Goal: Transaction & Acquisition: Purchase product/service

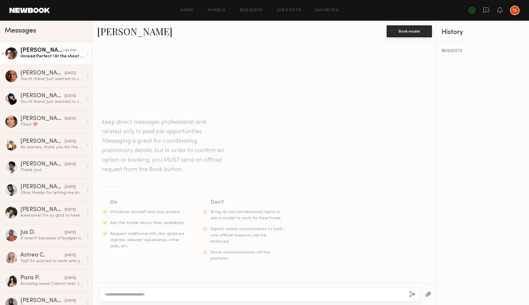
click at [49, 52] on div "[PERSON_NAME]" at bounding box center [41, 51] width 43 height 6
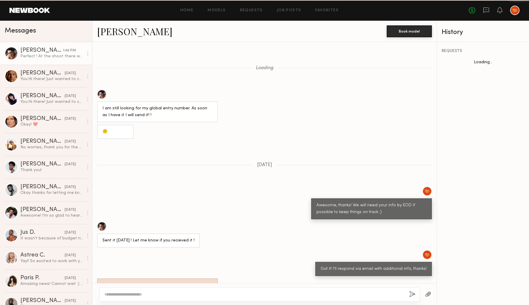
scroll to position [302, 0]
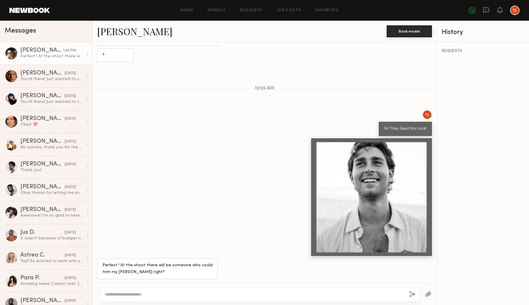
click at [188, 292] on textarea at bounding box center [255, 294] width 300 height 6
type textarea "**********"
click at [411, 293] on button "button" at bounding box center [412, 294] width 6 height 7
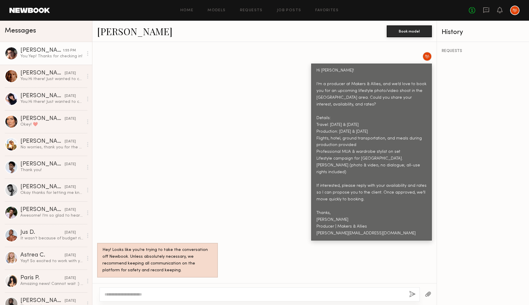
scroll to position [218, 0]
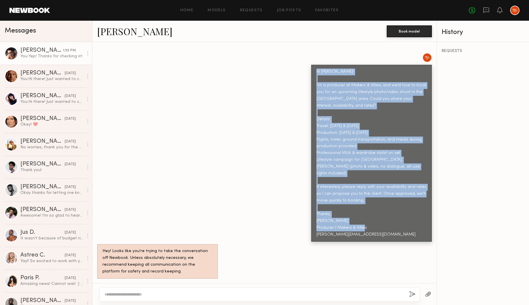
drag, startPoint x: 317, startPoint y: 59, endPoint x: 386, endPoint y: 216, distance: 171.2
click at [386, 216] on div "Hi Pablo! I’m a producer at Makers & Allies, and we’d love to book you for an u…" at bounding box center [371, 152] width 110 height 169
copy div "Hi Pablo! I’m a producer at Makers & Allies, and we’d love to book you for an u…"
click at [242, 97] on div "Hi Pablo! I’m a producer at Makers & Allies, and we’d love to book you for an u…" at bounding box center [264, 147] width 344 height 189
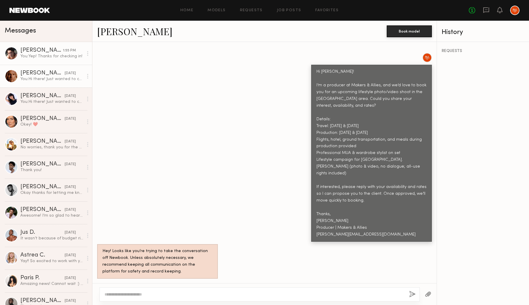
click at [40, 76] on div "[PERSON_NAME]" at bounding box center [42, 73] width 44 height 6
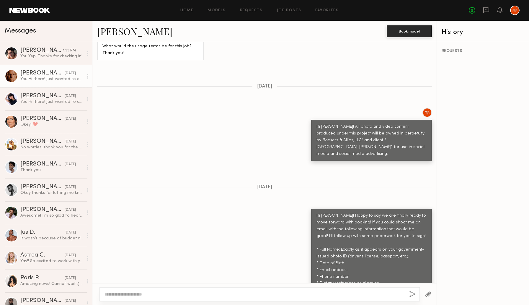
scroll to position [607, 0]
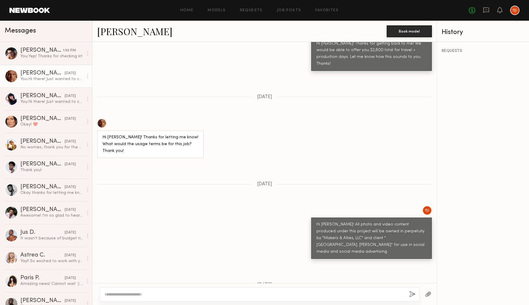
click at [190, 8] on div "Home Models Requests Job Posts Favorites Sign Out No fees up to $5,000" at bounding box center [285, 10] width 470 height 9
click at [189, 11] on link "Home" at bounding box center [186, 11] width 13 height 4
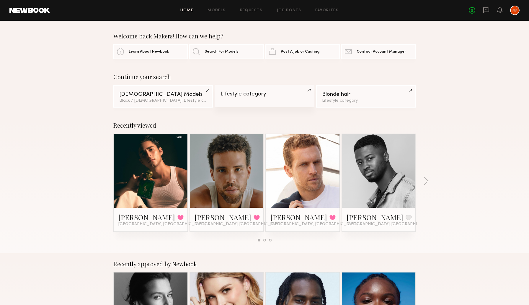
click at [240, 92] on div "Lifestyle category" at bounding box center [265, 94] width 88 height 6
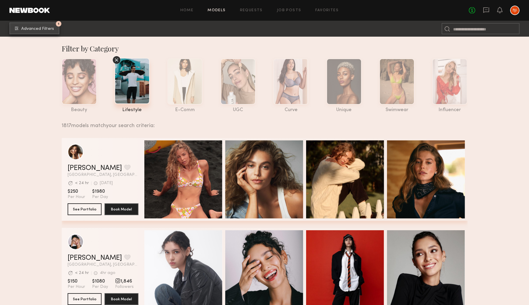
click at [36, 28] on span "Advanced Filters" at bounding box center [37, 29] width 33 height 4
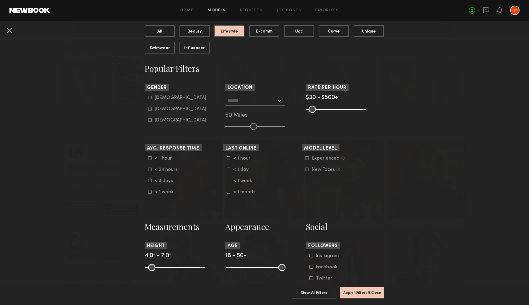
scroll to position [70, 0]
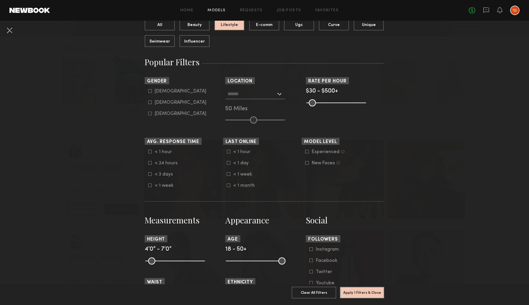
click at [150, 91] on icon at bounding box center [150, 91] width 4 height 4
click at [150, 101] on icon at bounding box center [150, 102] width 4 height 4
type input "*"
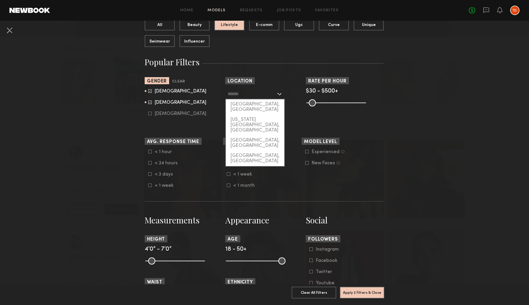
click at [246, 94] on input "text" at bounding box center [252, 94] width 48 height 10
click at [248, 105] on div "[GEOGRAPHIC_DATA], [GEOGRAPHIC_DATA]" at bounding box center [255, 106] width 58 height 15
type input "**********"
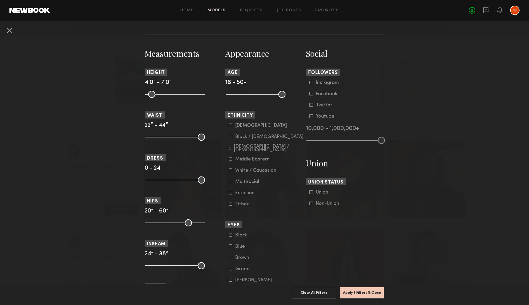
scroll to position [238, 0]
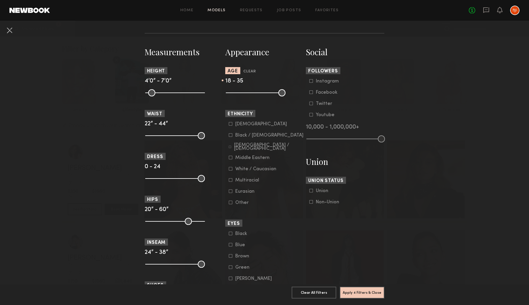
drag, startPoint x: 280, startPoint y: 91, endPoint x: 257, endPoint y: 94, distance: 23.3
type input "**"
click at [257, 94] on input "range" at bounding box center [256, 92] width 60 height 7
drag, startPoint x: 230, startPoint y: 91, endPoint x: 241, endPoint y: 93, distance: 11.1
type input "**"
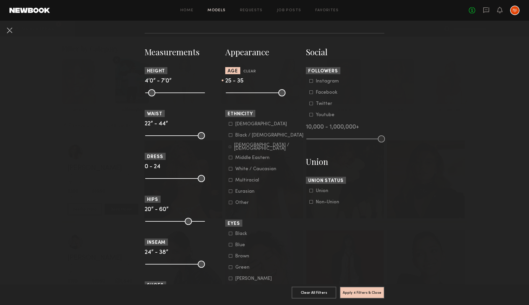
click at [241, 93] on input "range" at bounding box center [256, 92] width 60 height 7
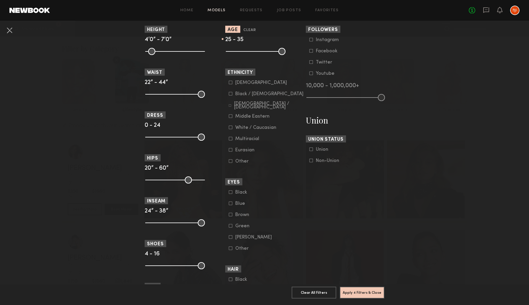
scroll to position [280, 0]
click at [230, 83] on icon at bounding box center [231, 82] width 4 height 4
click at [231, 128] on icon at bounding box center [231, 127] width 4 height 4
click at [231, 139] on icon at bounding box center [231, 138] width 4 height 4
click at [230, 116] on icon at bounding box center [231, 116] width 4 height 4
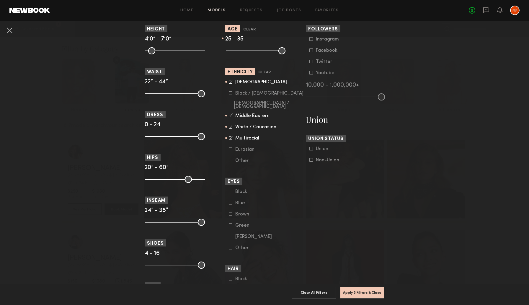
click at [230, 106] on icon at bounding box center [230, 105] width 2 height 2
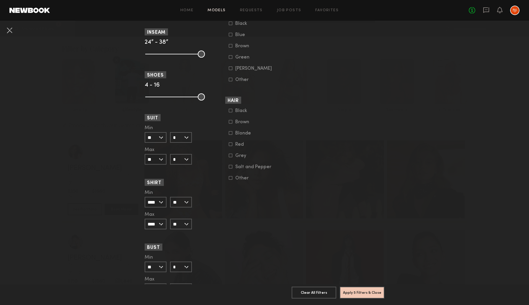
scroll to position [477, 0]
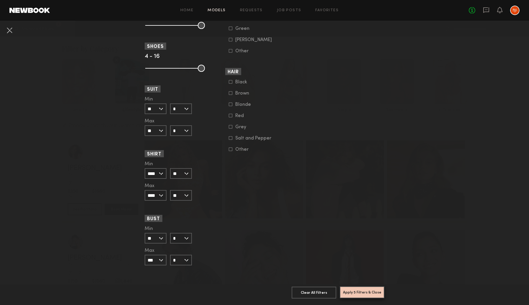
click at [360, 295] on button "Apply 5 Filters & Close" at bounding box center [362, 292] width 45 height 12
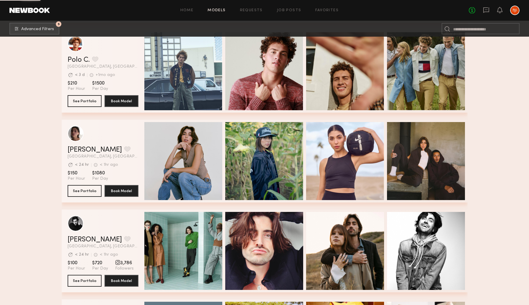
scroll to position [646, 0]
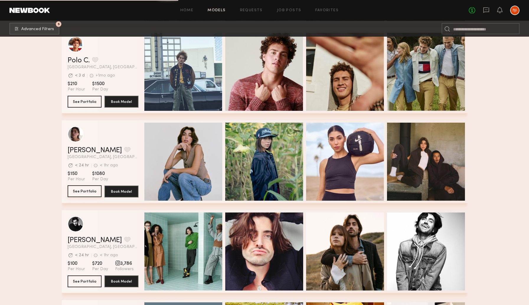
click at [77, 195] on button "See Portfolio" at bounding box center [85, 191] width 34 height 12
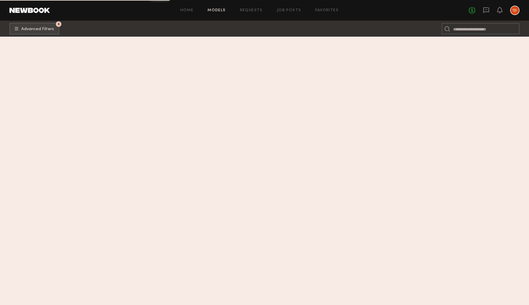
scroll to position [9098, 0]
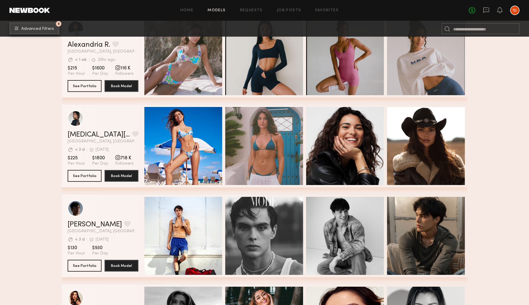
click at [32, 31] on button "5 Advanced Filters" at bounding box center [34, 28] width 50 height 12
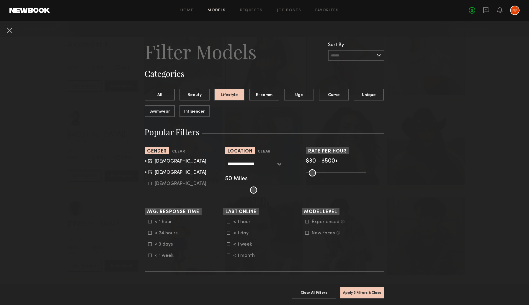
click at [150, 174] on icon at bounding box center [150, 172] width 4 height 4
type input "*"
click at [370, 290] on button "Apply 5 Filters & Close" at bounding box center [362, 292] width 45 height 12
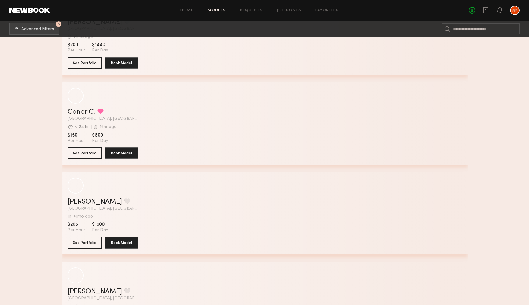
scroll to position [8048, 0]
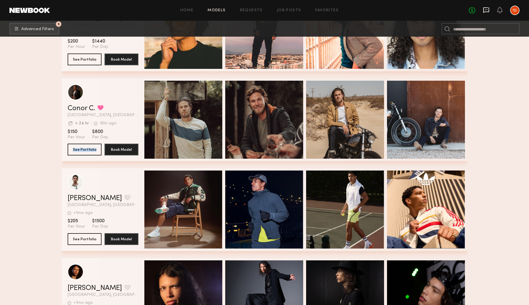
click at [487, 8] on icon at bounding box center [486, 10] width 6 height 6
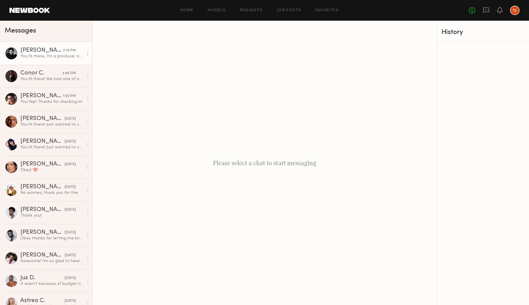
click at [49, 57] on div "You: Hi there, I’m a producer at Makers & Allies, and we’d love to book you for…" at bounding box center [51, 56] width 63 height 6
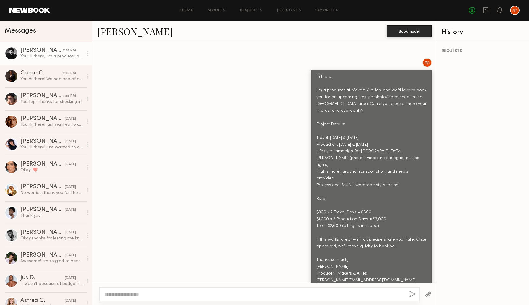
scroll to position [208, 0]
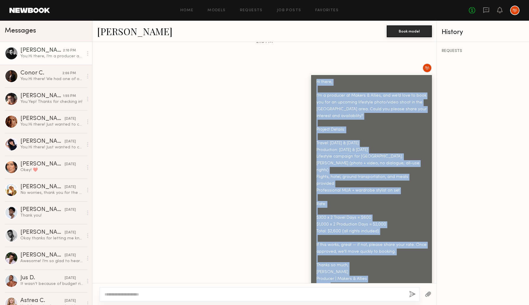
drag, startPoint x: 316, startPoint y: 69, endPoint x: 384, endPoint y: 262, distance: 203.7
click at [384, 262] on div "Hi there, I’m a producer at Makers & Allies, and we’d love to book you for an u…" at bounding box center [371, 184] width 110 height 210
copy div "Hi there, I’m a producer at Makers & Allies, and we’d love to book you for an u…"
click at [218, 171] on div "Hi there, I’m a producer at Makers & Allies, and we’d love to book you for an u…" at bounding box center [264, 177] width 344 height 229
drag, startPoint x: 316, startPoint y: 68, endPoint x: 386, endPoint y: 257, distance: 201.4
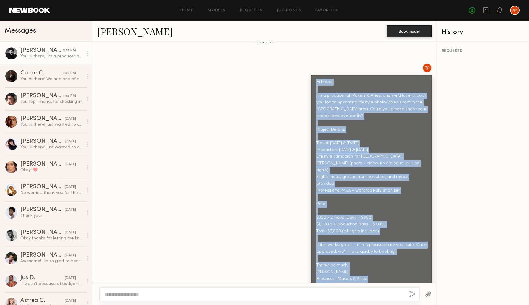
click at [386, 257] on div "Hi there, I’m a producer at Makers & Allies, and we’d love to book you for an u…" at bounding box center [371, 184] width 121 height 218
copy div "Hi there, I’m a producer at Makers & Allies, and we’d love to book you for an u…"
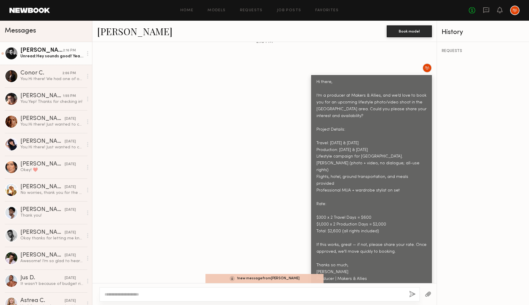
click at [394, 216] on div "Hi there, I’m a producer at Makers & Allies, and we’d love to book you for an u…" at bounding box center [371, 184] width 110 height 210
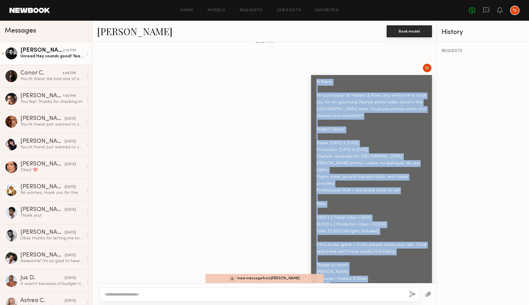
drag, startPoint x: 375, startPoint y: 258, endPoint x: 310, endPoint y: 71, distance: 198.4
click at [310, 71] on div "Hi there, I’m a producer at Makers & Allies, and we’d love to book you for an u…" at bounding box center [264, 177] width 344 height 229
copy div "Hi there, I’m a producer at Makers & Allies, and we’d love to book you for an u…"
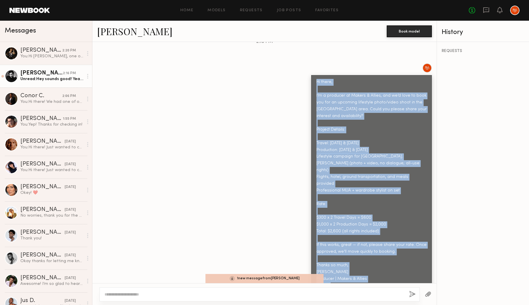
copy div "Hi there, I’m a producer at Makers & Allies, and we’d love to book you for an u…"
click at [274, 113] on div "Hi there, I’m a producer at Makers & Allies, and we’d love to book you for an u…" at bounding box center [264, 177] width 344 height 229
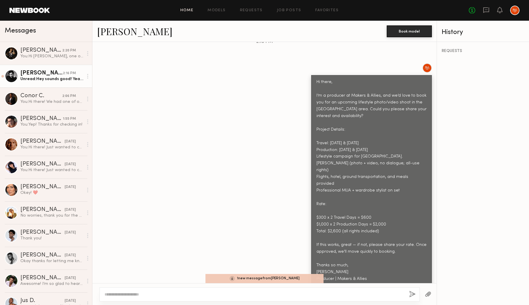
click at [187, 12] on link "Home" at bounding box center [186, 11] width 13 height 4
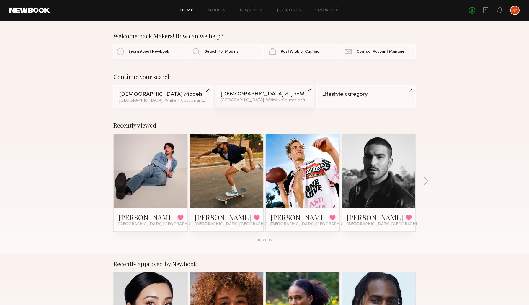
click at [247, 94] on div "Male & Female Models" at bounding box center [265, 94] width 88 height 6
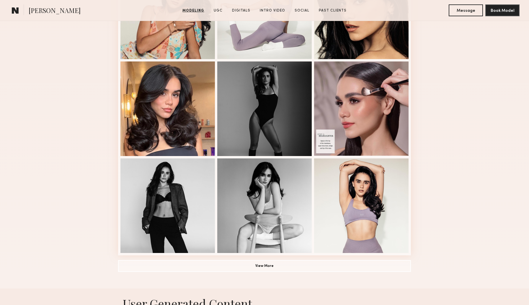
scroll to position [307, 0]
click at [255, 268] on button "View More" at bounding box center [264, 265] width 293 height 12
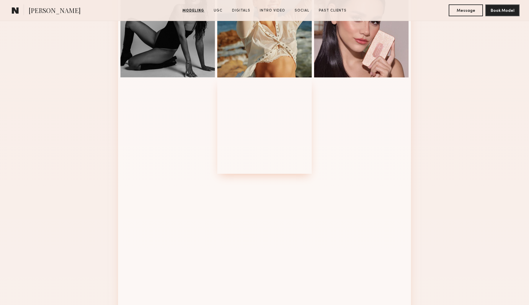
scroll to position [580, 0]
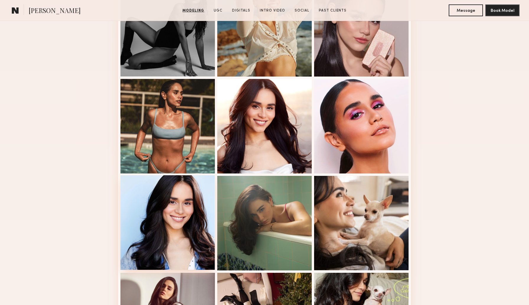
click at [173, 226] on div at bounding box center [167, 222] width 94 height 94
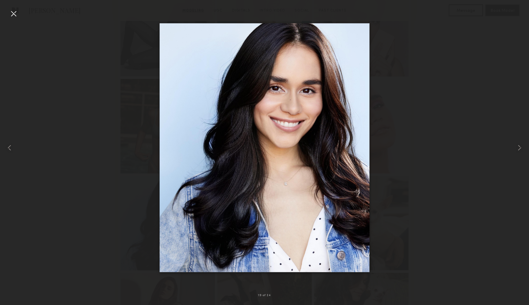
click at [9, 12] on div at bounding box center [13, 13] width 9 height 9
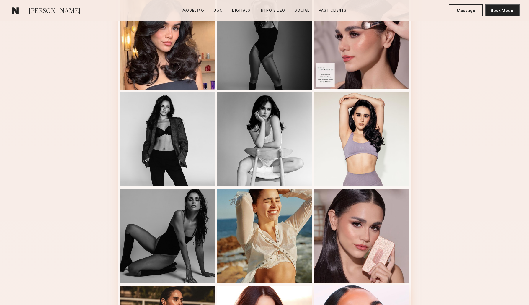
scroll to position [0, 0]
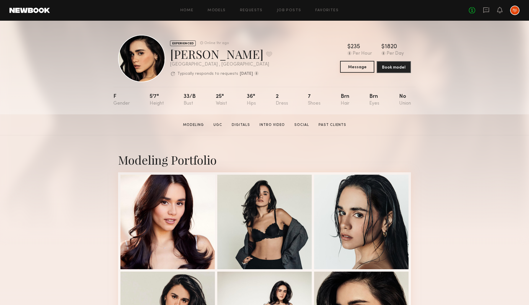
click at [350, 71] on button "Message" at bounding box center [357, 67] width 34 height 12
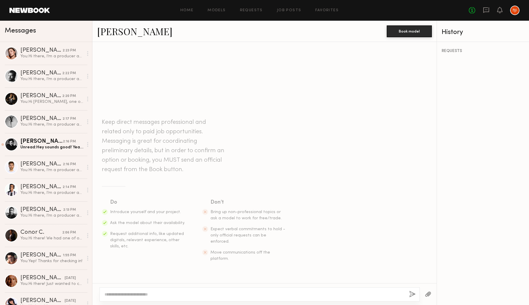
click at [219, 296] on textarea at bounding box center [255, 294] width 300 height 6
paste textarea "**********"
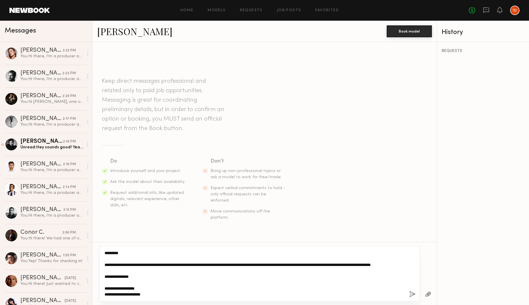
type textarea "**********"
click at [411, 293] on button "button" at bounding box center [412, 294] width 6 height 7
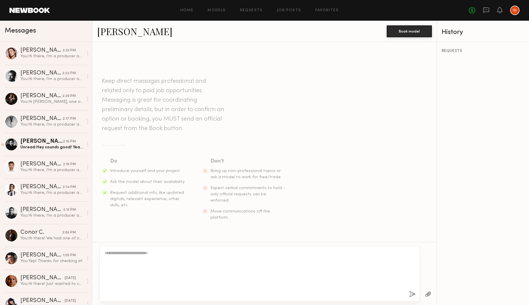
scroll to position [197, 0]
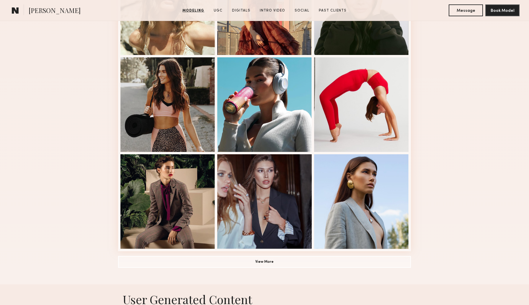
scroll to position [314, 0]
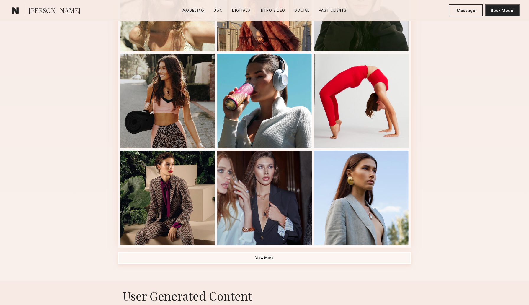
click at [252, 257] on button "View More" at bounding box center [264, 258] width 293 height 12
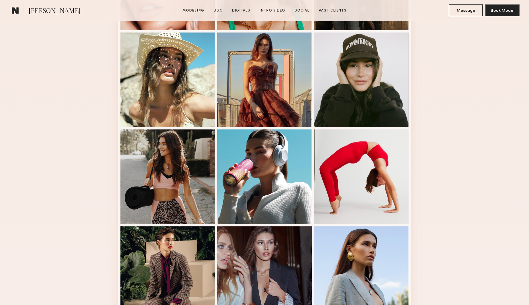
scroll to position [244, 0]
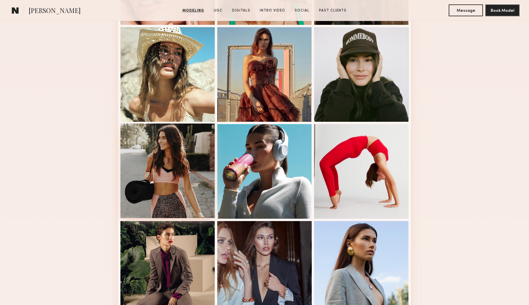
click at [162, 172] on div at bounding box center [167, 170] width 94 height 94
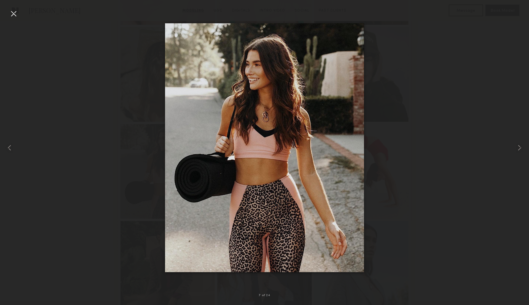
click at [120, 149] on div at bounding box center [264, 147] width 529 height 276
click at [13, 14] on div at bounding box center [13, 13] width 9 height 9
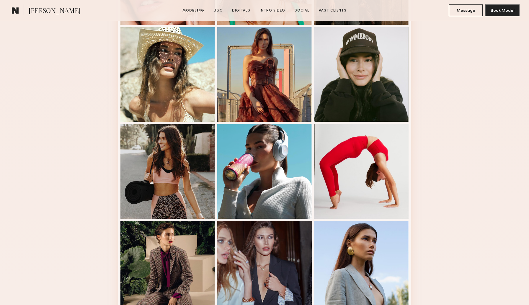
click at [79, 149] on div "Modeling Portfolio" at bounding box center [264, 306] width 529 height 830
click at [466, 11] on button "Message" at bounding box center [466, 10] width 34 height 12
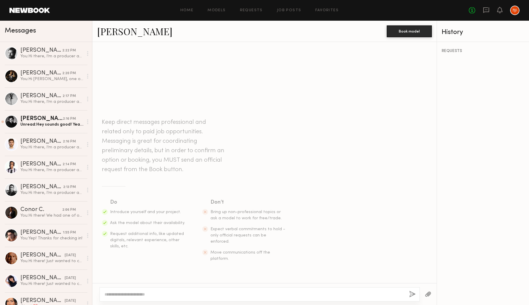
click at [143, 295] on textarea at bounding box center [255, 294] width 300 height 6
paste textarea "**********"
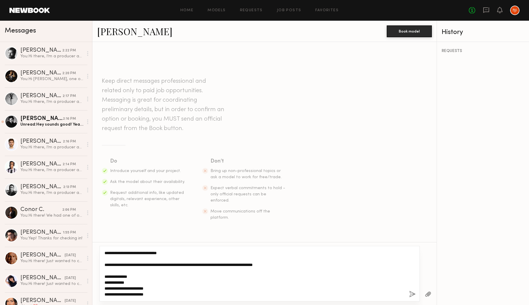
scroll to position [100, 0]
type textarea "**********"
click at [410, 295] on button "button" at bounding box center [412, 294] width 6 height 7
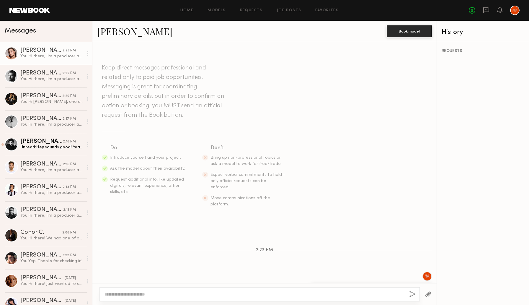
scroll to position [0, 0]
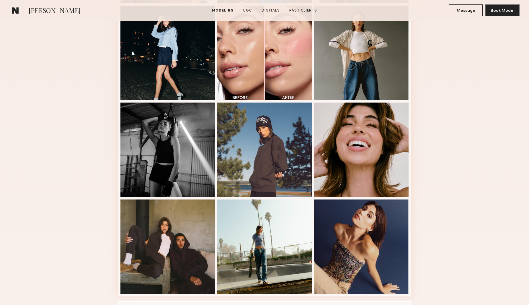
scroll to position [368, 0]
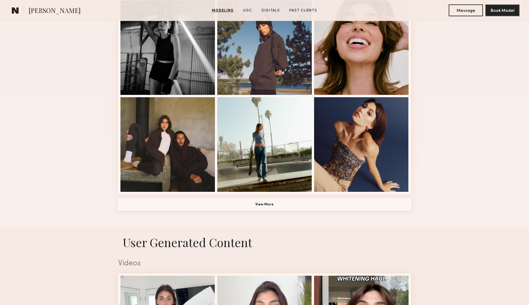
click at [253, 205] on button "View More" at bounding box center [264, 204] width 293 height 12
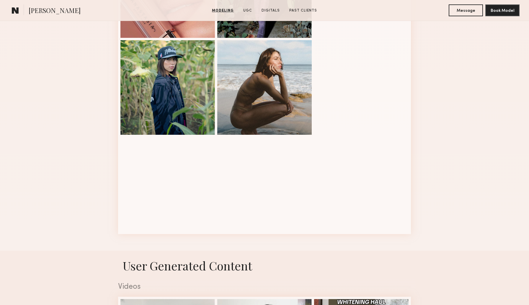
scroll to position [622, 0]
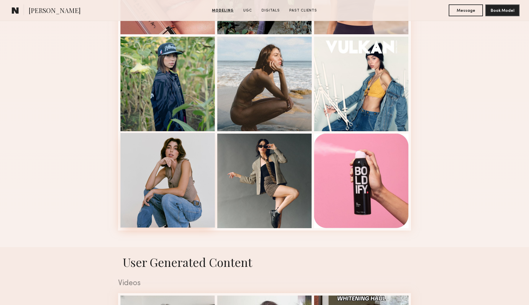
click at [149, 211] on div at bounding box center [167, 180] width 94 height 94
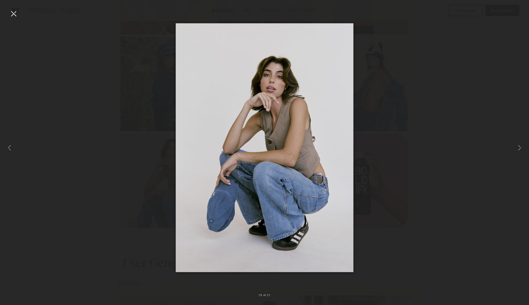
click at [15, 13] on div at bounding box center [13, 13] width 9 height 9
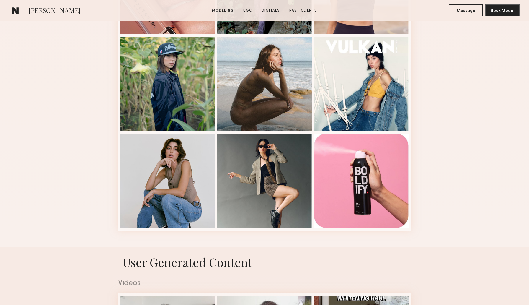
click at [466, 12] on button "Message" at bounding box center [466, 10] width 34 height 12
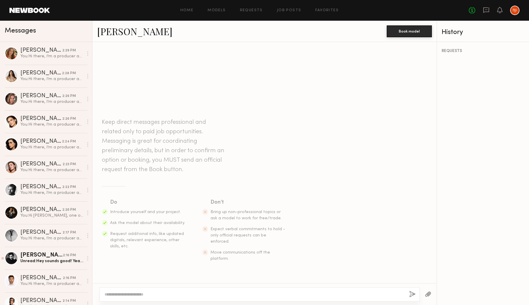
click at [247, 300] on div at bounding box center [259, 294] width 320 height 14
click at [244, 296] on textarea at bounding box center [255, 294] width 300 height 6
paste textarea "**********"
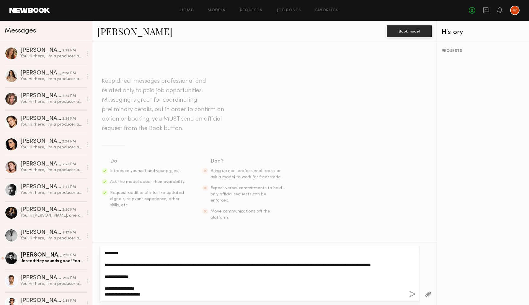
scroll to position [99, 0]
type textarea "**********"
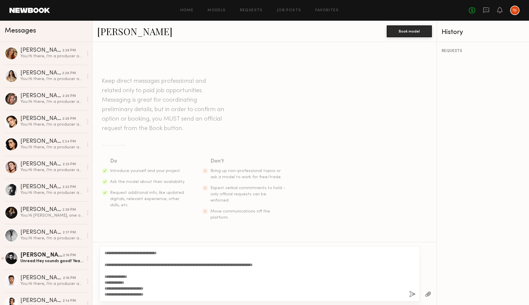
click at [412, 293] on button "button" at bounding box center [412, 294] width 6 height 7
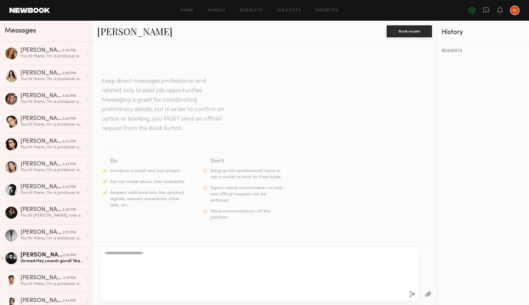
scroll to position [0, 0]
click at [412, 293] on button "button" at bounding box center [412, 294] width 6 height 7
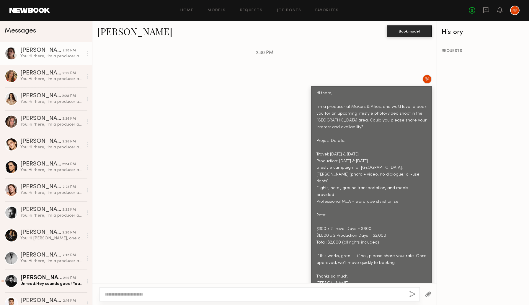
scroll to position [234, 0]
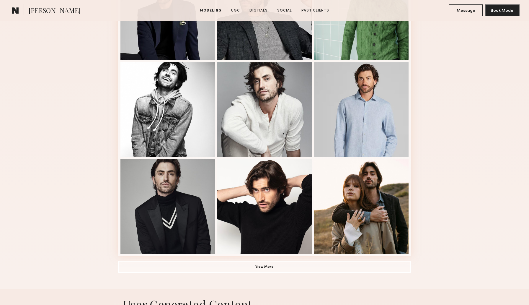
scroll to position [305, 0]
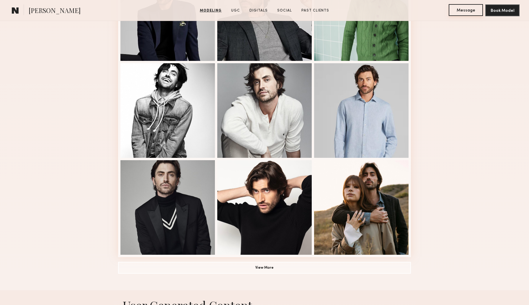
click at [456, 12] on button "Message" at bounding box center [466, 10] width 34 height 12
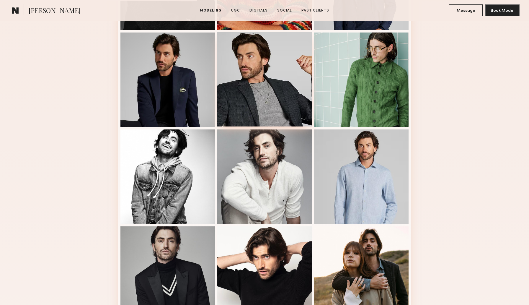
scroll to position [251, 0]
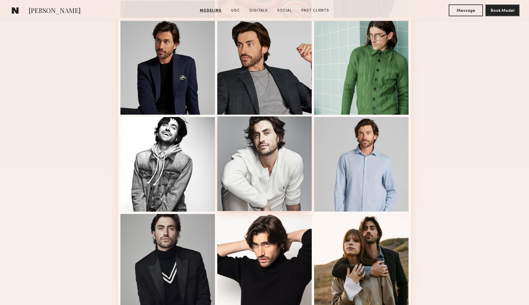
click at [260, 151] on div at bounding box center [264, 163] width 94 height 94
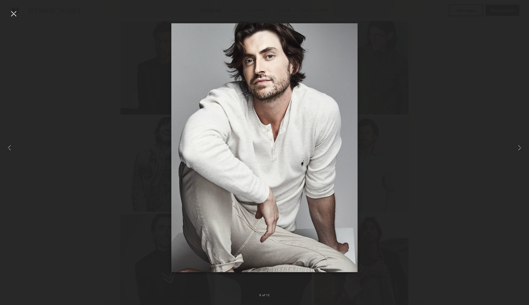
click at [112, 106] on div at bounding box center [264, 147] width 529 height 276
click at [12, 9] on div at bounding box center [13, 13] width 9 height 9
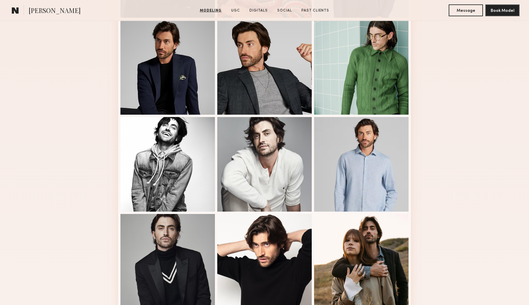
click at [55, 121] on div "Modeling Portfolio View More" at bounding box center [264, 114] width 529 height 460
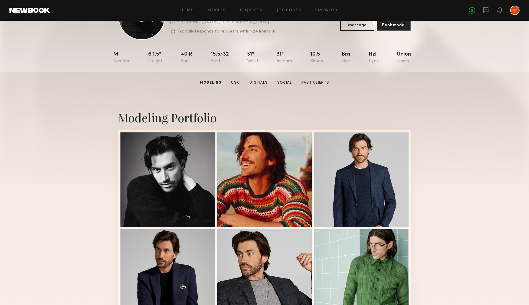
scroll to position [0, 0]
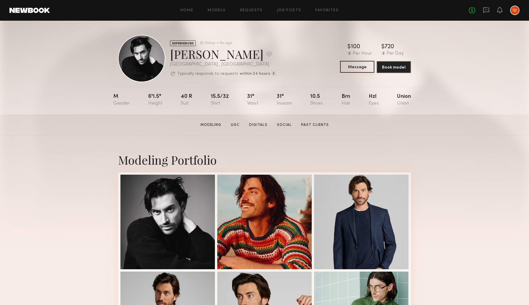
click at [350, 68] on button "Message" at bounding box center [357, 67] width 34 height 12
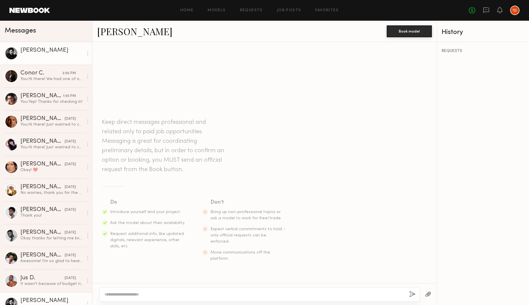
click at [185, 297] on div at bounding box center [259, 294] width 320 height 14
click at [181, 295] on textarea at bounding box center [255, 294] width 300 height 6
paste textarea "**********"
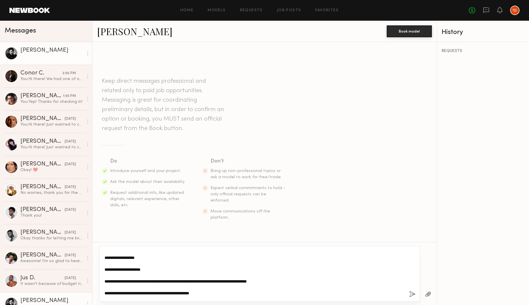
scroll to position [31, 0]
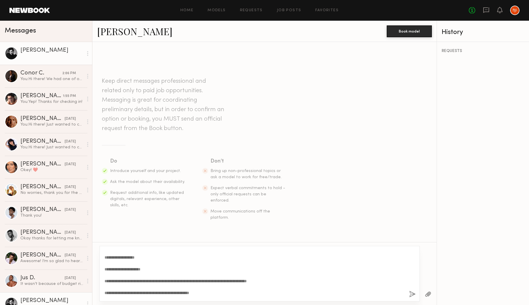
click at [102, 274] on div "**********" at bounding box center [259, 274] width 320 height 56
click at [105, 274] on textarea "**********" at bounding box center [255, 273] width 300 height 47
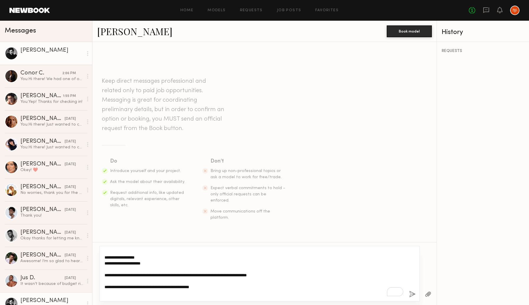
click at [105, 280] on textarea "**********" at bounding box center [255, 273] width 300 height 47
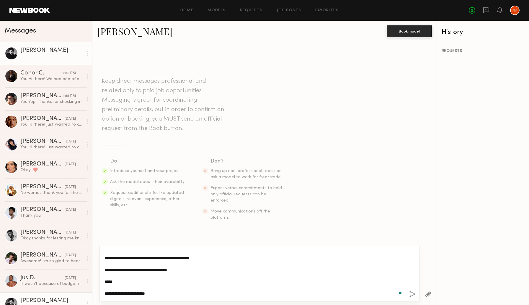
scroll to position [0, 0]
click at [105, 262] on textarea "**********" at bounding box center [255, 273] width 300 height 47
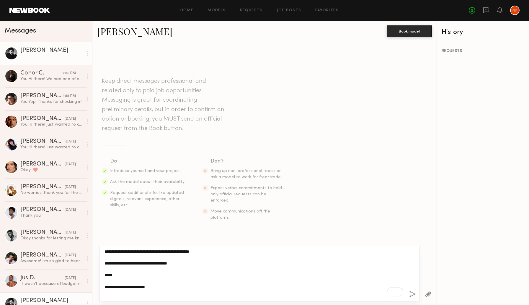
click at [105, 268] on textarea "**********" at bounding box center [255, 273] width 300 height 47
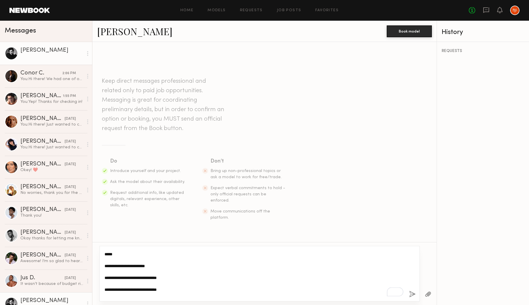
scroll to position [84, 0]
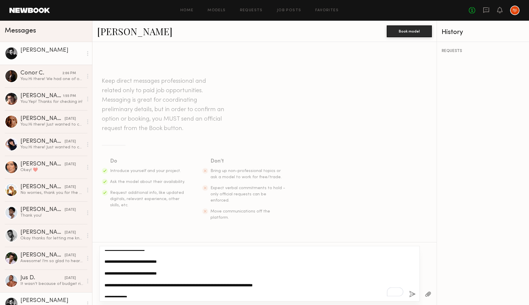
click at [105, 266] on textarea "**********" at bounding box center [255, 273] width 300 height 47
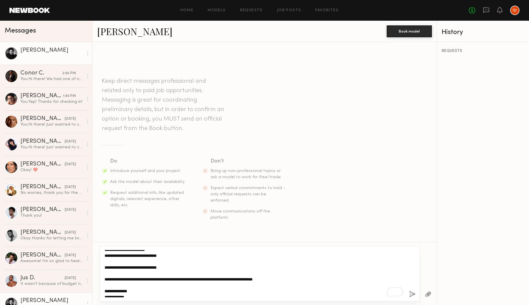
click at [105, 273] on textarea "**********" at bounding box center [255, 273] width 300 height 47
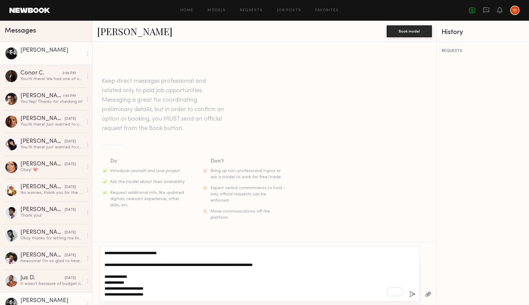
type textarea "**********"
click at [412, 293] on button "button" at bounding box center [412, 294] width 6 height 7
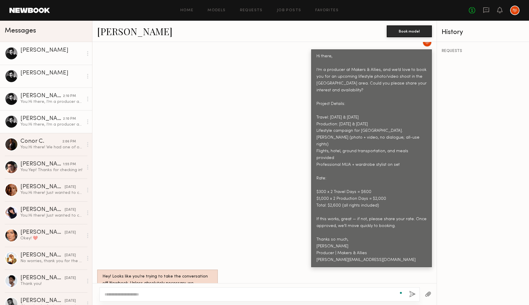
click at [117, 30] on link "[PERSON_NAME]" at bounding box center [134, 31] width 75 height 13
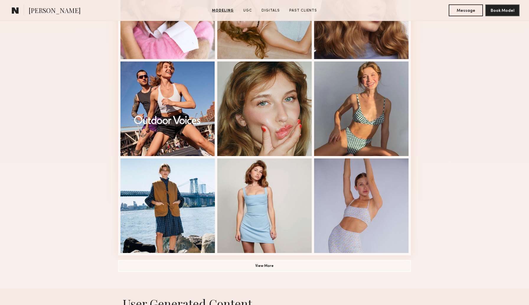
scroll to position [307, 0]
click at [226, 265] on button "View More" at bounding box center [264, 265] width 293 height 12
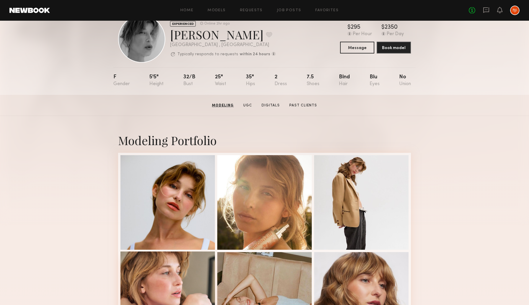
scroll to position [0, 0]
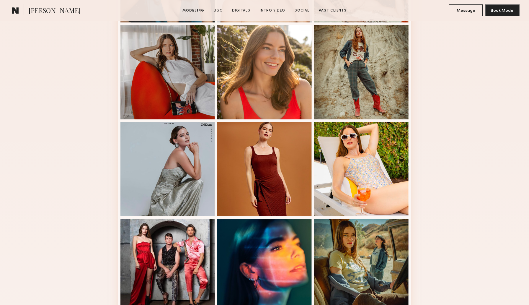
scroll to position [246, 0]
click at [274, 60] on div at bounding box center [264, 72] width 94 height 94
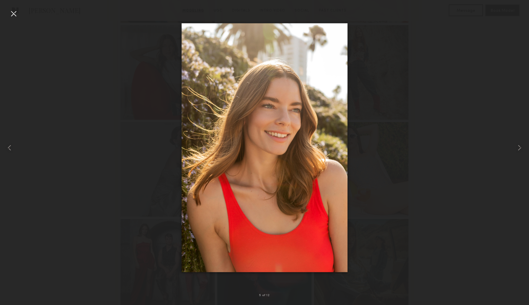
click at [14, 13] on div at bounding box center [13, 13] width 9 height 9
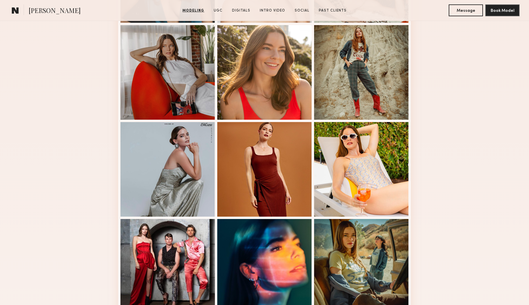
click at [88, 144] on div "Modeling Portfolio View More" at bounding box center [264, 119] width 529 height 460
click at [461, 14] on button "Message" at bounding box center [466, 10] width 34 height 12
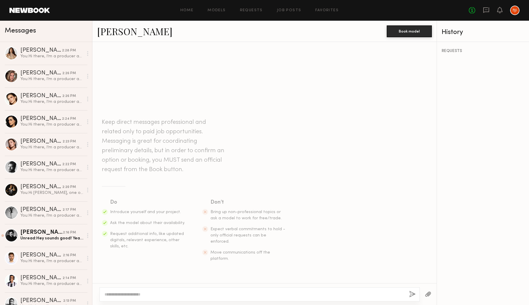
click at [233, 292] on textarea at bounding box center [255, 294] width 300 height 6
paste textarea "**********"
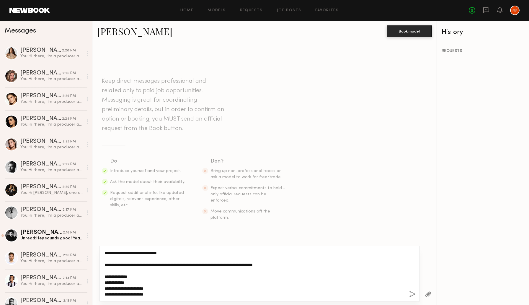
type textarea "**********"
click at [412, 293] on button "button" at bounding box center [412, 294] width 6 height 7
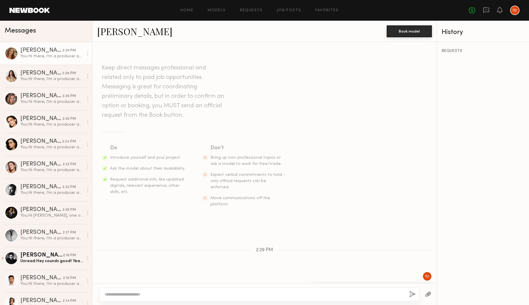
scroll to position [0, 0]
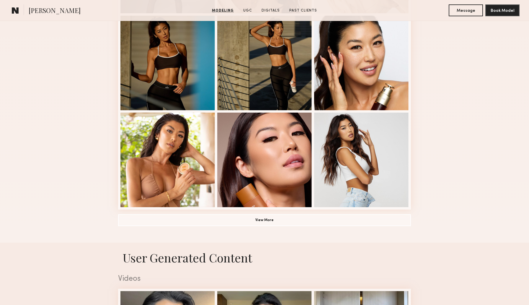
scroll to position [352, 0]
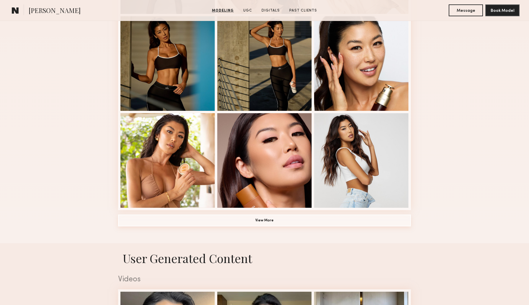
click at [253, 225] on button "View More" at bounding box center [264, 220] width 293 height 12
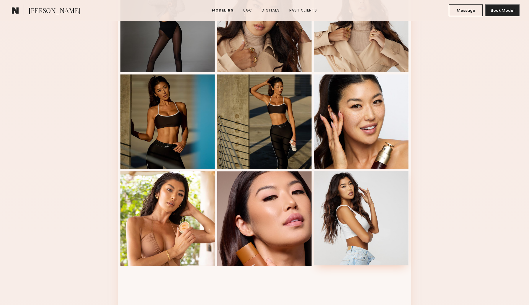
scroll to position [294, 0]
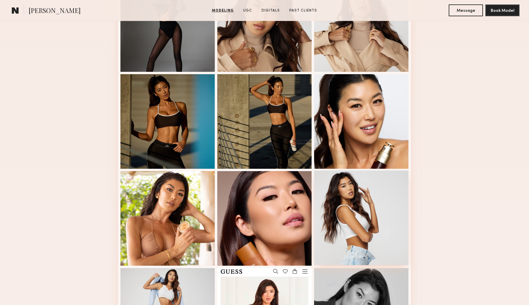
click at [363, 211] on div at bounding box center [361, 217] width 94 height 94
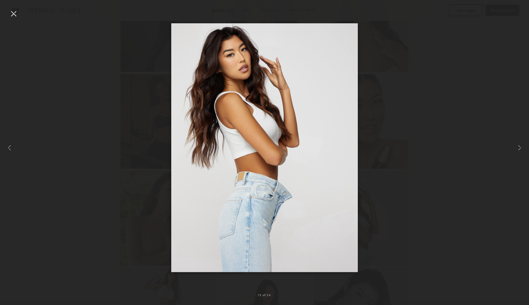
click at [12, 13] on div at bounding box center [13, 13] width 9 height 9
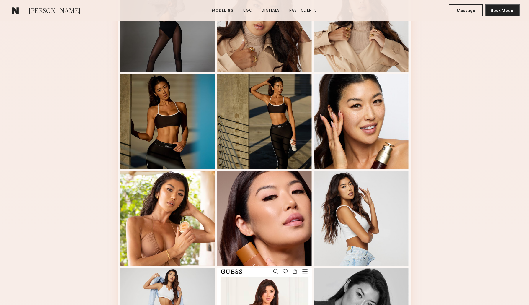
scroll to position [0, 0]
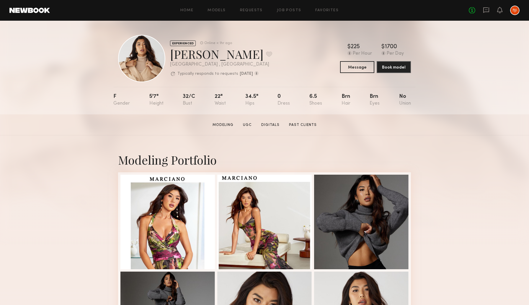
click at [487, 74] on div "EXPERIENCED Online < 1hr ago Jenn L. Favorite Los Angeles , CA Typically respon…" at bounding box center [264, 68] width 529 height 94
click at [353, 67] on button "Message" at bounding box center [357, 67] width 34 height 12
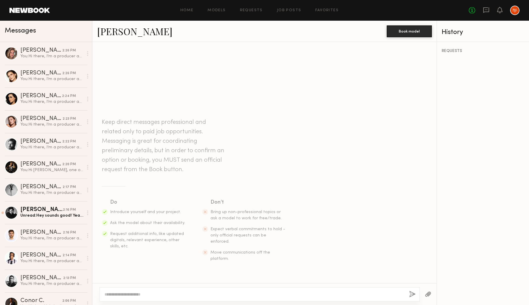
click at [269, 294] on textarea at bounding box center [255, 294] width 300 height 6
paste textarea "**********"
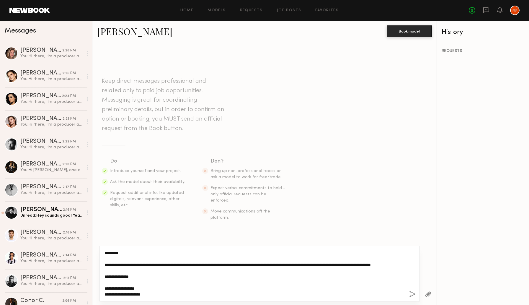
scroll to position [99, 0]
type textarea "**********"
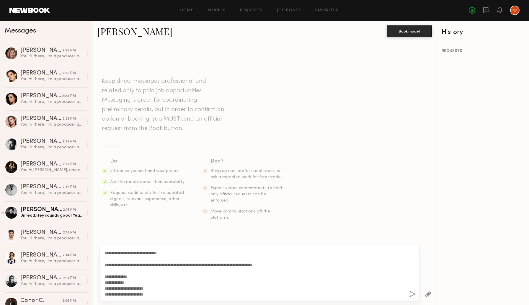
click at [413, 292] on button "button" at bounding box center [412, 294] width 6 height 7
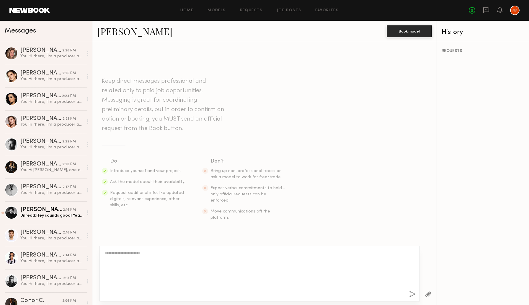
scroll to position [0, 0]
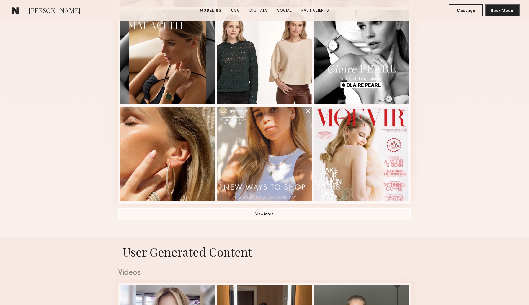
scroll to position [366, 0]
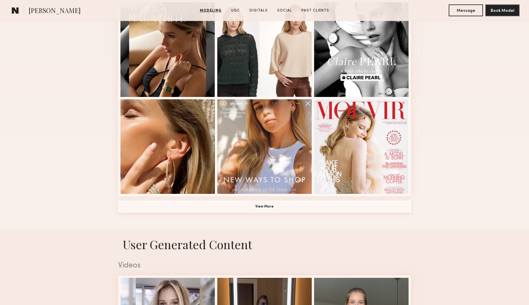
click at [259, 206] on button "View More" at bounding box center [264, 206] width 293 height 12
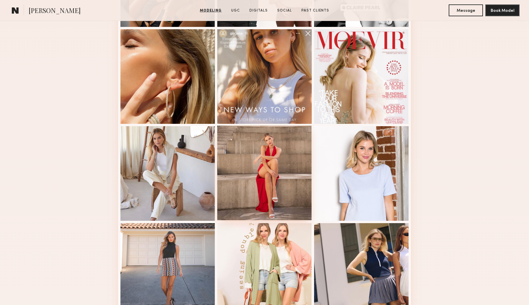
scroll to position [438, 0]
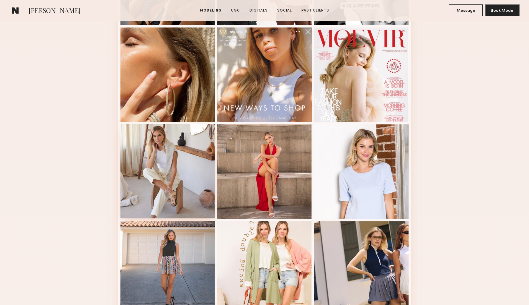
click at [180, 160] on div at bounding box center [167, 171] width 94 height 94
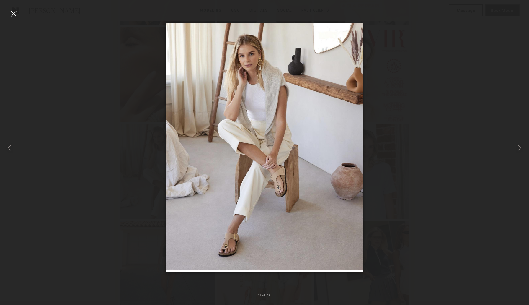
click at [14, 14] on div at bounding box center [13, 13] width 9 height 9
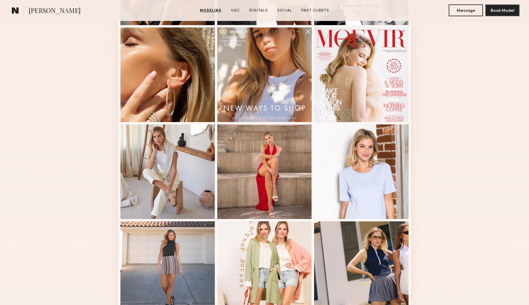
click at [92, 70] on div "Modeling Portfolio" at bounding box center [264, 113] width 529 height 830
click at [63, 125] on div "Modeling Portfolio" at bounding box center [264, 113] width 529 height 830
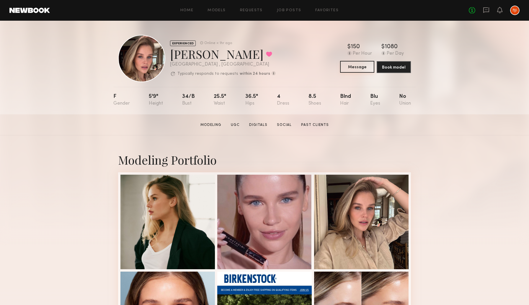
click at [349, 68] on button "Message" at bounding box center [357, 67] width 34 height 12
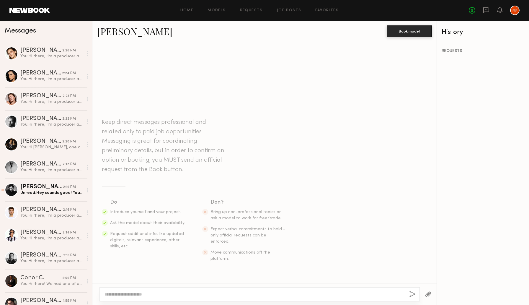
click at [218, 295] on textarea at bounding box center [255, 294] width 300 height 6
paste textarea "**********"
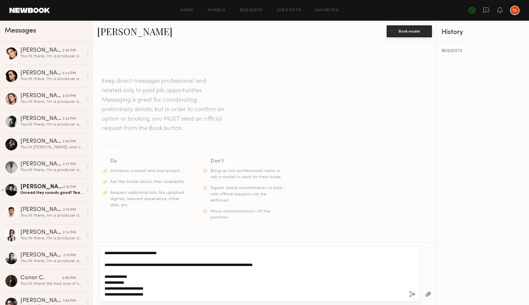
type textarea "**********"
click at [411, 293] on button "button" at bounding box center [412, 294] width 6 height 7
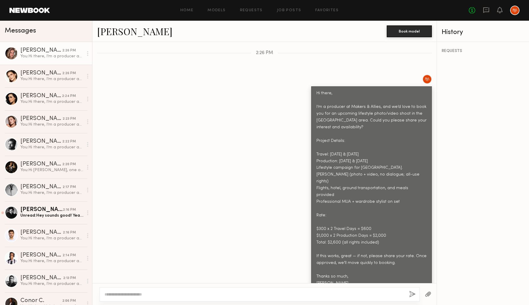
scroll to position [234, 0]
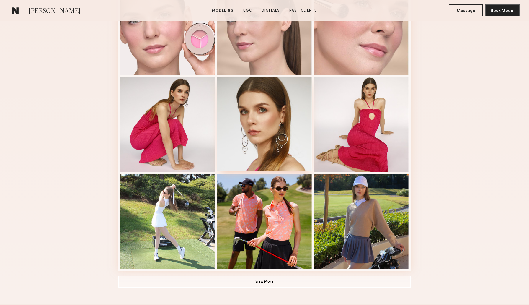
scroll to position [355, 0]
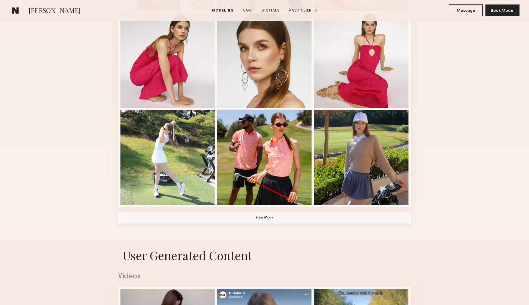
click at [260, 219] on button "View More" at bounding box center [264, 217] width 293 height 12
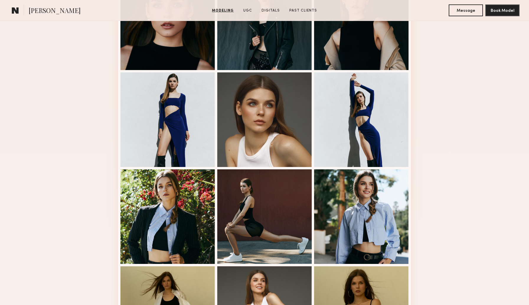
scroll to position [587, 0]
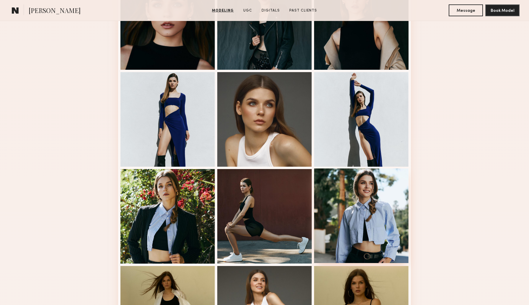
click at [371, 224] on div at bounding box center [361, 215] width 94 height 94
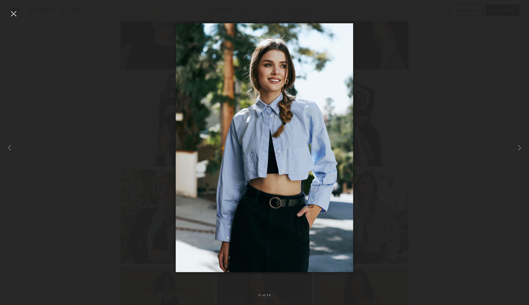
click at [12, 14] on div at bounding box center [13, 13] width 9 height 9
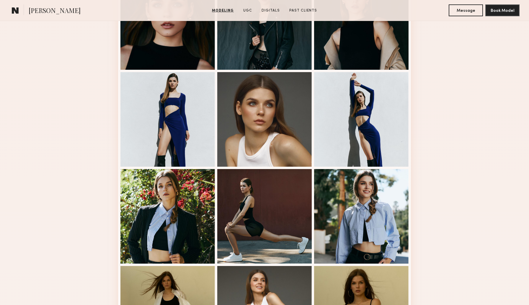
click at [458, 14] on button "Message" at bounding box center [466, 10] width 34 height 12
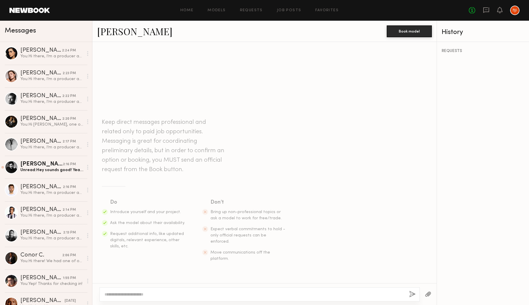
click at [155, 295] on textarea at bounding box center [255, 294] width 300 height 6
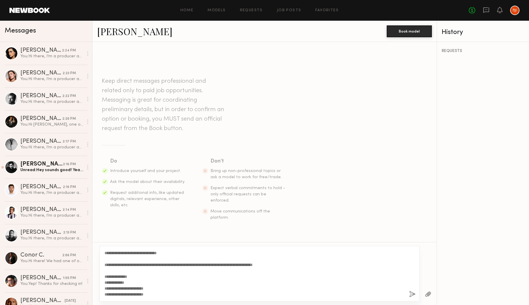
type textarea "**********"
click at [412, 293] on button "button" at bounding box center [412, 294] width 6 height 7
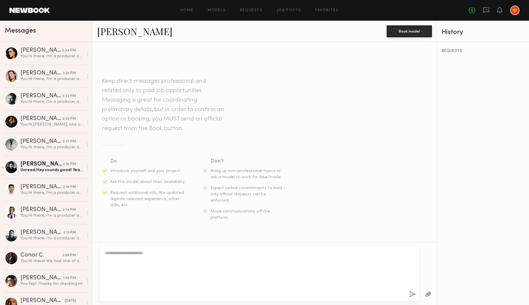
scroll to position [0, 0]
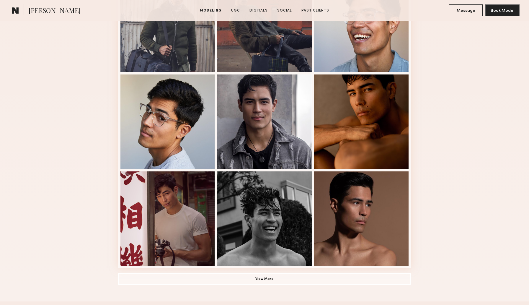
scroll to position [293, 0]
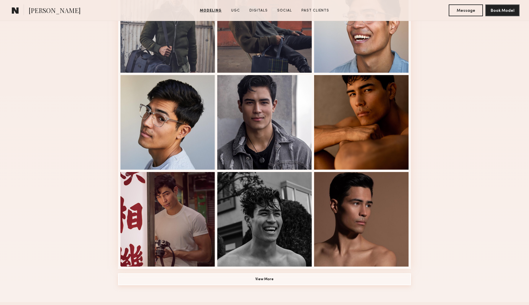
click at [253, 278] on button "View More" at bounding box center [264, 279] width 293 height 12
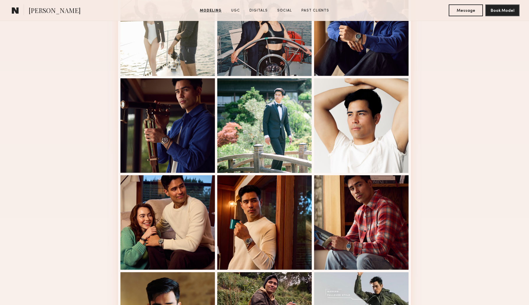
scroll to position [583, 0]
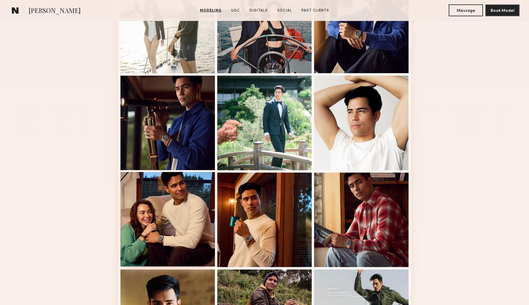
click at [164, 234] on div at bounding box center [167, 219] width 94 height 94
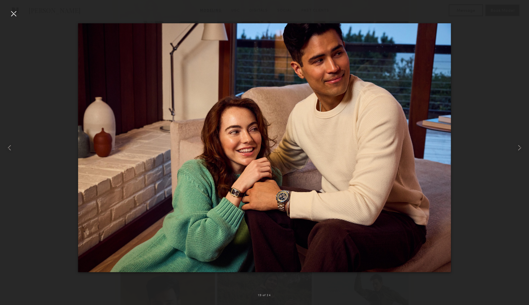
click at [16, 12] on div at bounding box center [13, 13] width 9 height 9
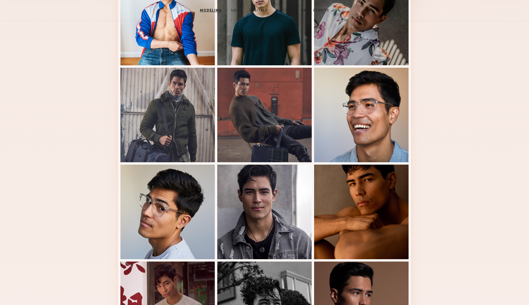
scroll to position [0, 0]
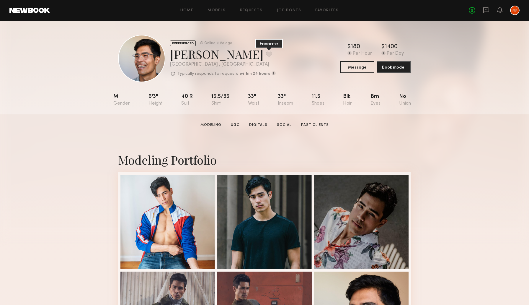
click at [266, 54] on button at bounding box center [269, 53] width 6 height 5
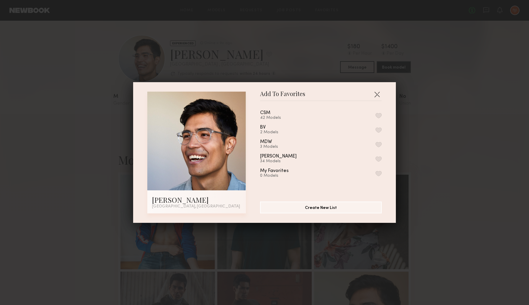
click at [275, 118] on div "42 Models" at bounding box center [272, 117] width 25 height 5
click at [269, 113] on div "CSM" at bounding box center [265, 112] width 10 height 5
click at [379, 114] on button "button" at bounding box center [379, 115] width 6 height 5
click at [374, 94] on button "button" at bounding box center [376, 93] width 9 height 9
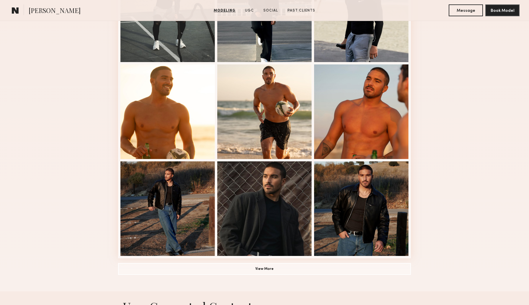
scroll to position [306, 0]
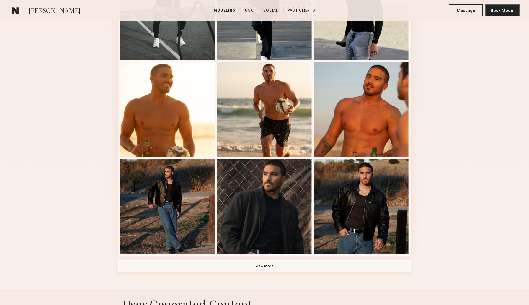
click at [268, 267] on button "View More" at bounding box center [264, 266] width 293 height 12
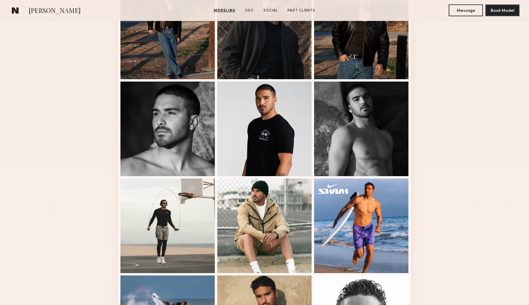
scroll to position [481, 0]
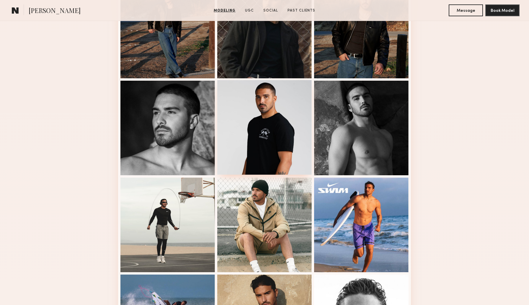
click at [266, 129] on div at bounding box center [264, 127] width 94 height 94
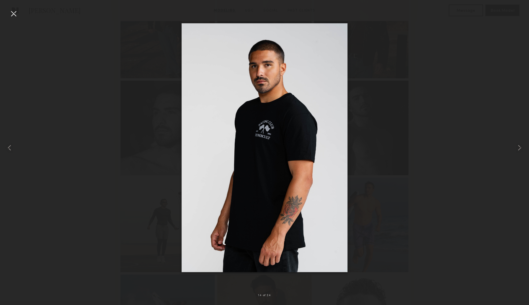
click at [76, 167] on div at bounding box center [264, 147] width 529 height 276
click at [16, 16] on div at bounding box center [13, 13] width 9 height 9
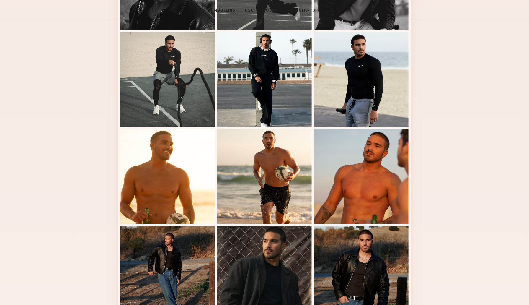
scroll to position [0, 0]
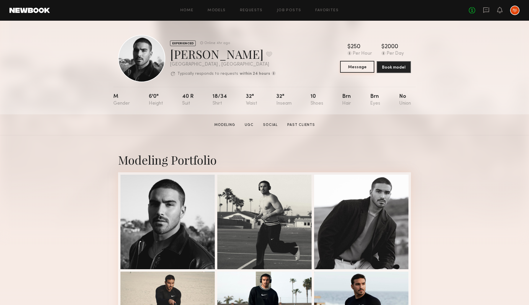
click at [363, 69] on button "Message" at bounding box center [357, 67] width 34 height 12
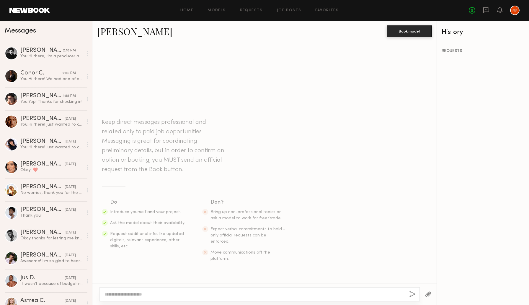
click at [146, 293] on textarea at bounding box center [255, 294] width 300 height 6
paste textarea "**********"
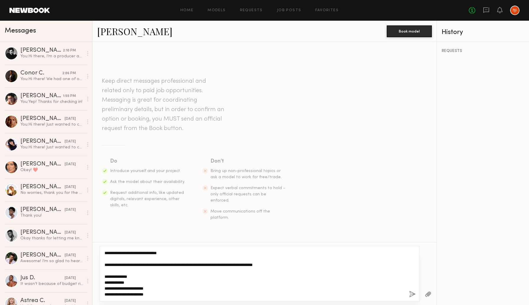
scroll to position [100, 0]
type textarea "**********"
click at [413, 294] on button "button" at bounding box center [412, 294] width 6 height 7
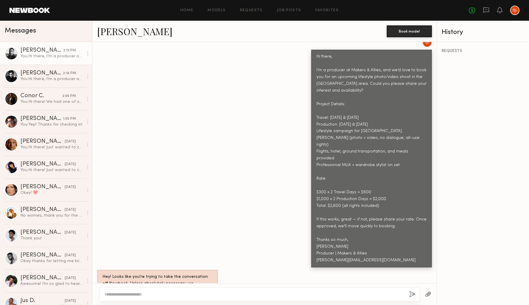
scroll to position [0, 0]
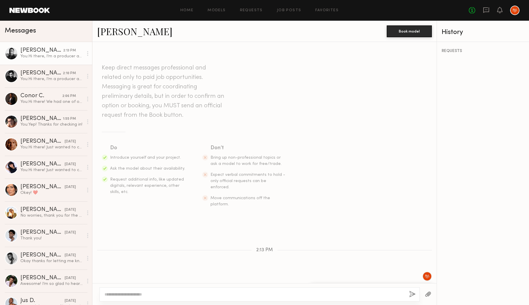
click at [113, 33] on link "[PERSON_NAME]" at bounding box center [134, 31] width 75 height 13
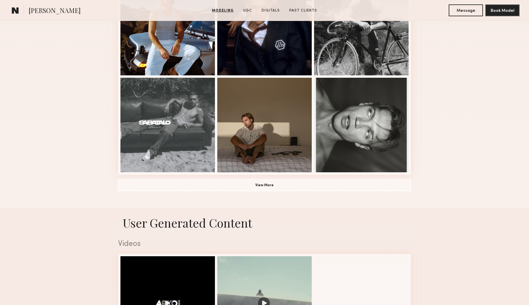
scroll to position [388, 0]
click at [254, 182] on button "View More" at bounding box center [264, 185] width 293 height 12
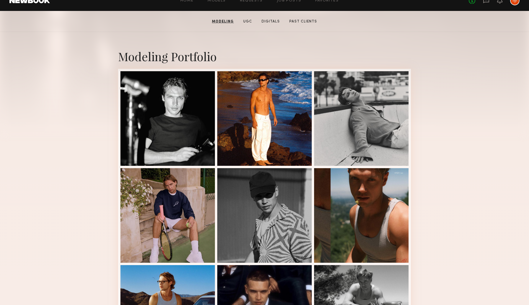
scroll to position [0, 0]
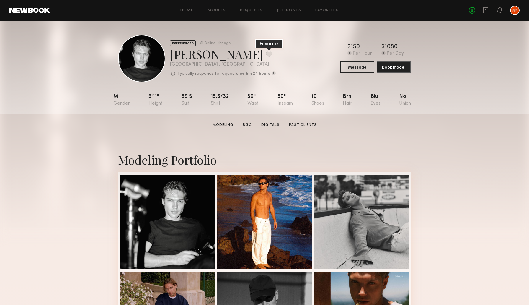
click at [266, 53] on button at bounding box center [269, 53] width 6 height 5
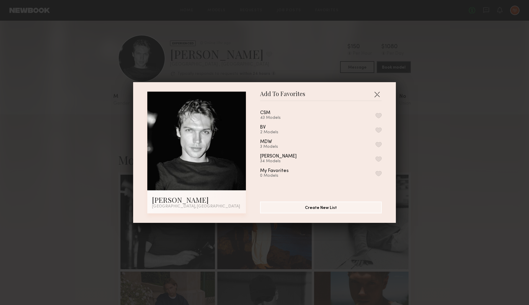
click at [379, 115] on button "button" at bounding box center [379, 115] width 6 height 5
click at [378, 91] on button "button" at bounding box center [376, 93] width 9 height 9
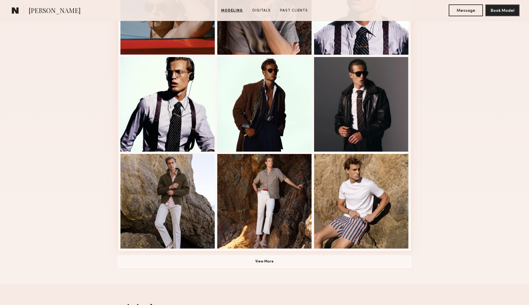
scroll to position [311, 0]
click at [262, 258] on button "View More" at bounding box center [264, 261] width 293 height 12
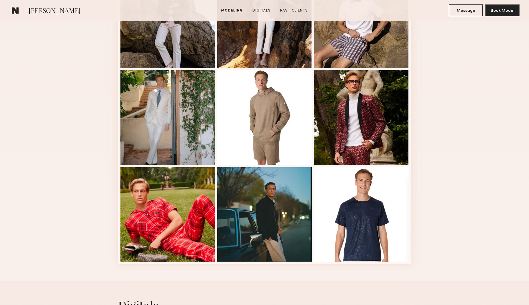
scroll to position [492, 0]
click at [362, 214] on div at bounding box center [361, 213] width 94 height 94
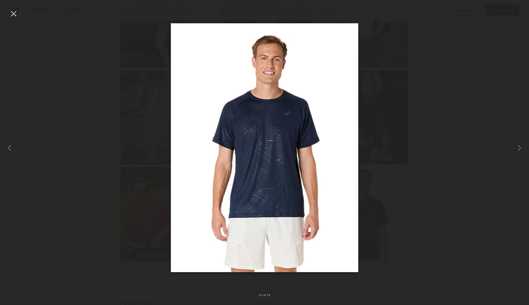
click at [13, 12] on div at bounding box center [13, 13] width 9 height 9
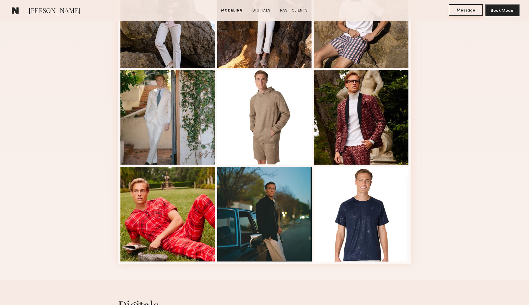
click at [462, 13] on button "Message" at bounding box center [466, 10] width 34 height 12
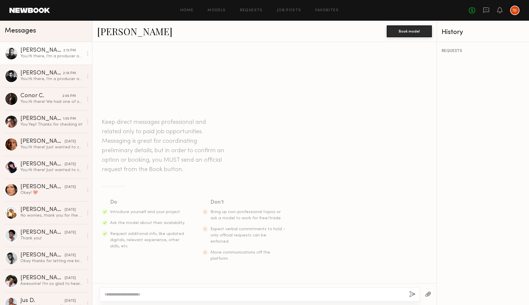
click at [40, 56] on div "You: Hi there, I’m a producer at Makers & Allies, and we’d love to book you for…" at bounding box center [51, 56] width 63 height 6
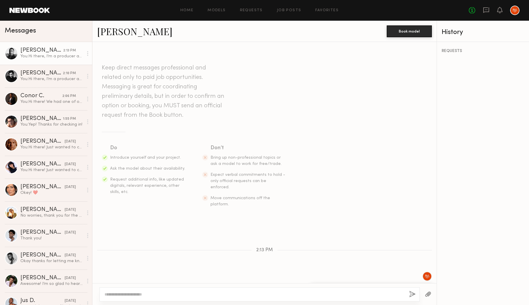
scroll to position [234, 0]
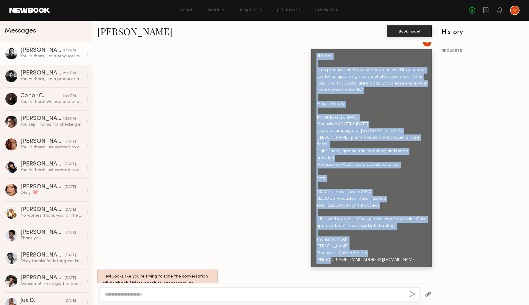
drag, startPoint x: 374, startPoint y: 235, endPoint x: 310, endPoint y: 46, distance: 199.6
click at [310, 46] on div "Hi there, I’m a producer at Makers & Allies, and we’d love to book you for an u…" at bounding box center [264, 151] width 344 height 229
copy div "Hi there, I’m a producer at Makers & Allies, and we’d love to book you for an u…"
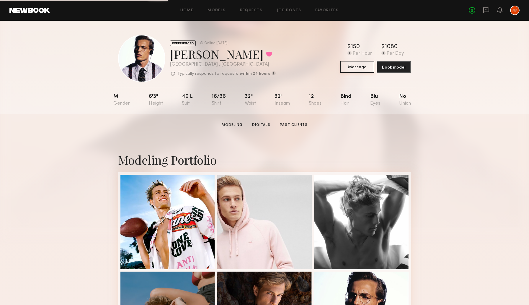
click at [349, 67] on button "Message" at bounding box center [357, 67] width 34 height 12
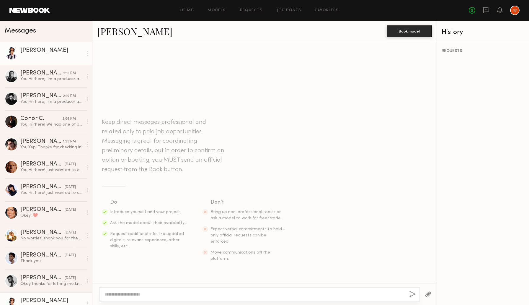
click at [206, 295] on textarea at bounding box center [255, 294] width 300 height 6
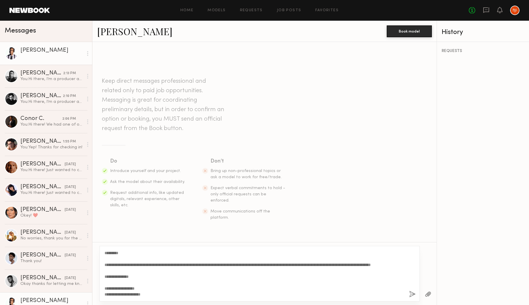
scroll to position [100, 0]
type textarea "**********"
click at [412, 292] on button "button" at bounding box center [412, 294] width 6 height 7
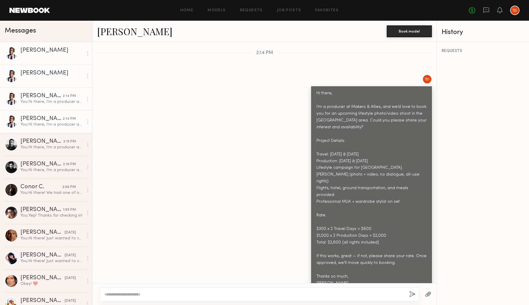
scroll to position [234, 0]
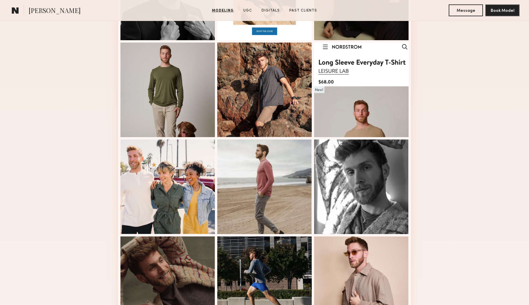
scroll to position [356, 0]
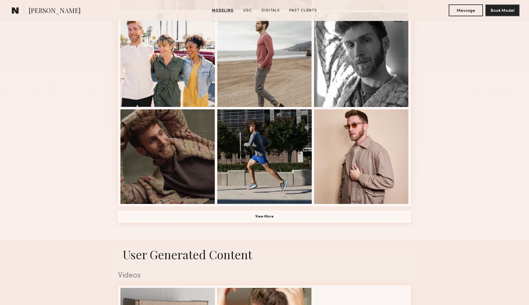
click at [262, 219] on button "View More" at bounding box center [264, 217] width 293 height 12
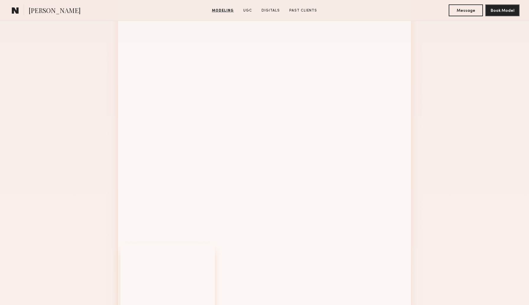
scroll to position [599, 0]
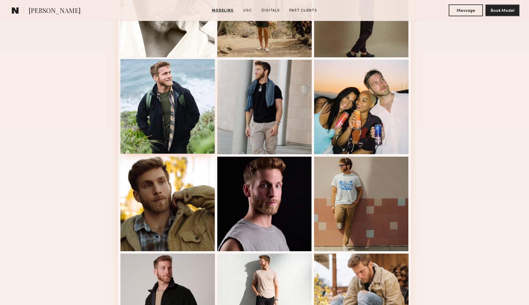
click at [170, 96] on div at bounding box center [167, 106] width 94 height 94
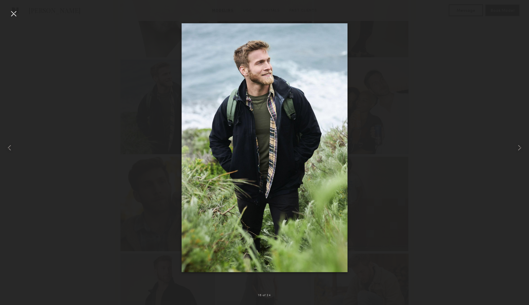
click at [14, 12] on div at bounding box center [13, 13] width 9 height 9
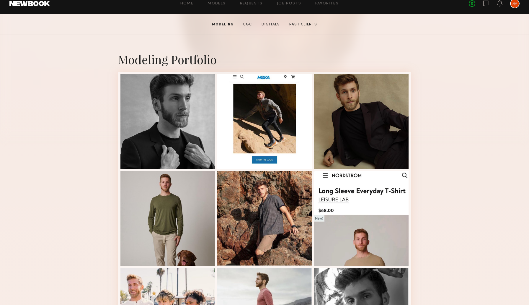
scroll to position [0, 0]
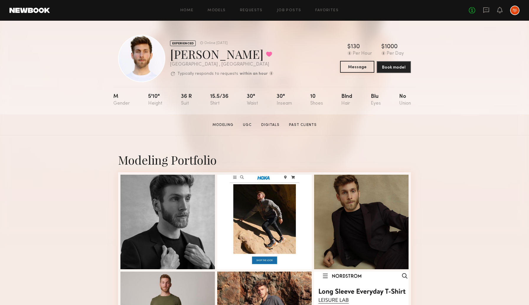
click at [356, 67] on button "Message" at bounding box center [357, 67] width 34 height 12
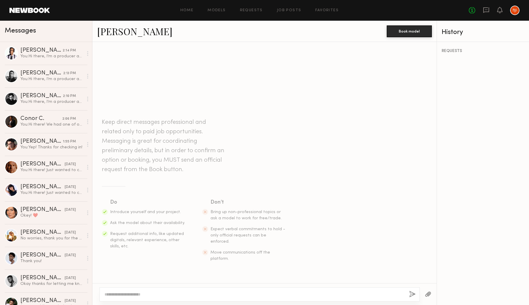
click at [143, 293] on textarea at bounding box center [255, 294] width 300 height 6
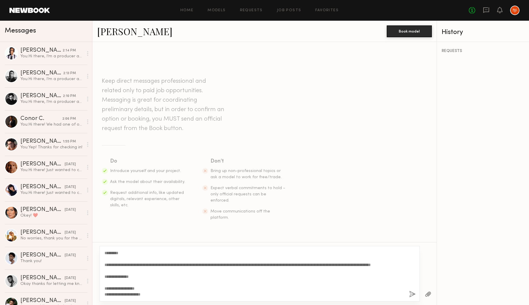
type textarea "**********"
click at [413, 293] on button "button" at bounding box center [412, 294] width 6 height 7
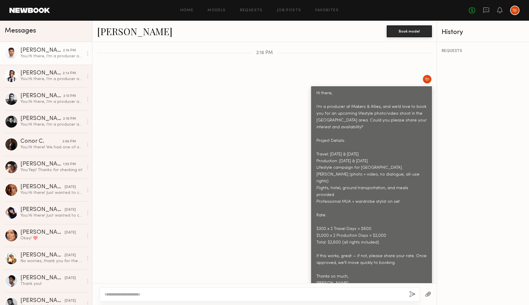
scroll to position [234, 0]
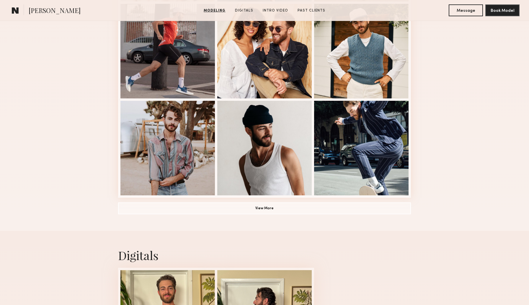
scroll to position [364, 0]
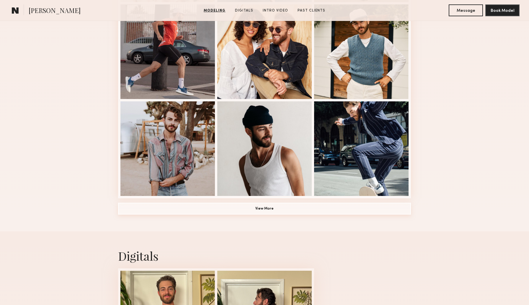
click at [244, 210] on button "View More" at bounding box center [264, 209] width 293 height 12
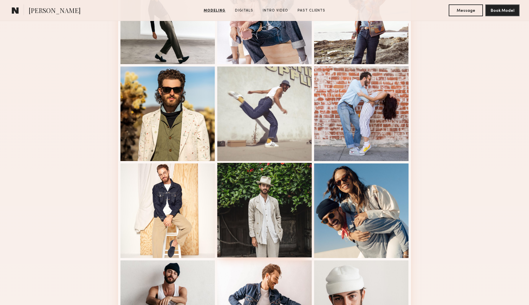
scroll to position [592, 0]
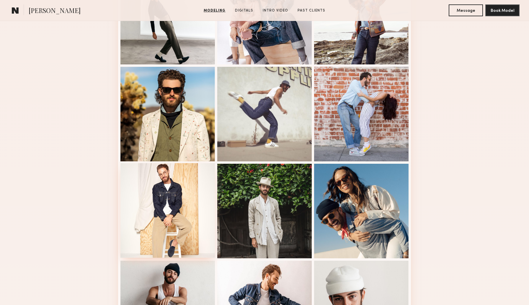
click at [169, 210] on div at bounding box center [167, 210] width 94 height 94
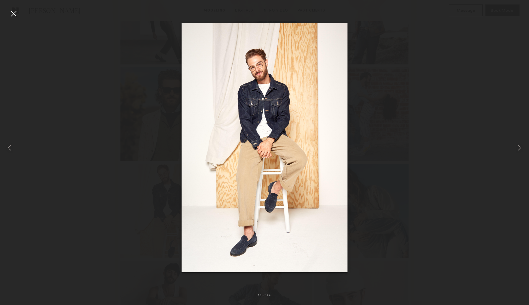
click at [14, 14] on div at bounding box center [13, 13] width 9 height 9
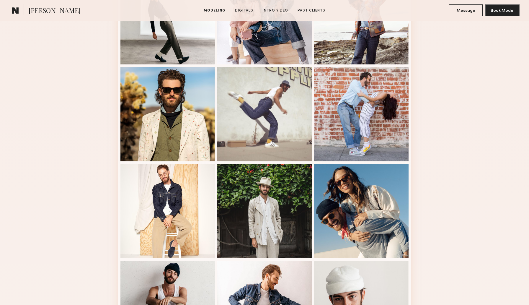
click at [462, 14] on button "Message" at bounding box center [466, 10] width 34 height 12
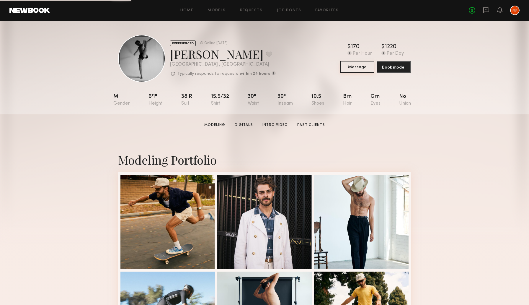
click at [360, 68] on button "Message" at bounding box center [357, 67] width 34 height 12
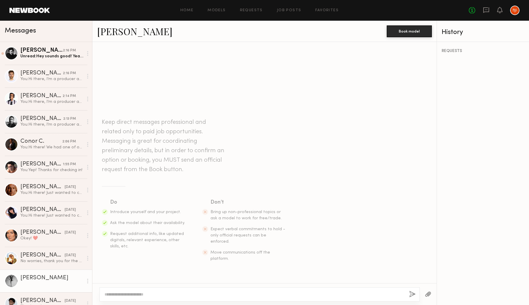
click at [208, 297] on div at bounding box center [259, 294] width 320 height 14
click at [204, 292] on textarea at bounding box center [255, 294] width 300 height 6
paste textarea "**********"
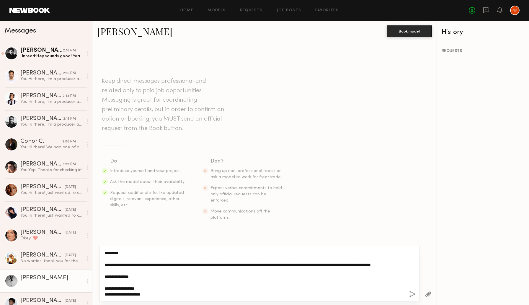
type textarea "**********"
click at [412, 292] on button "button" at bounding box center [412, 294] width 6 height 7
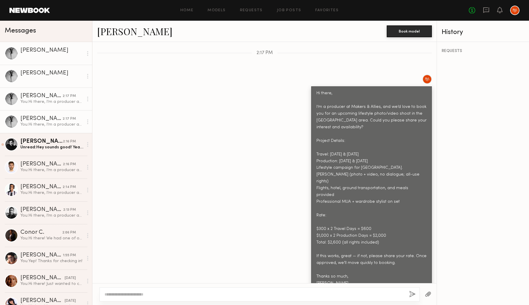
scroll to position [234, 0]
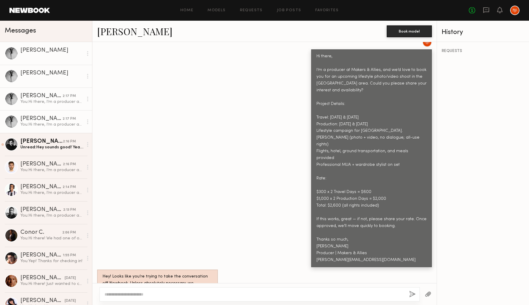
click at [124, 30] on link "[PERSON_NAME]" at bounding box center [134, 31] width 75 height 13
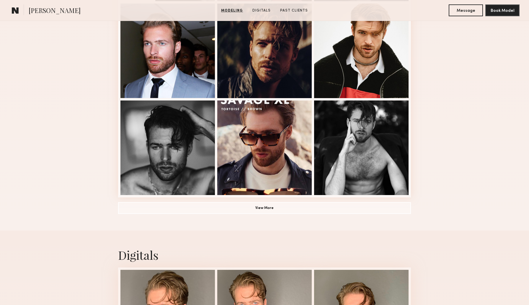
scroll to position [365, 0]
click at [254, 208] on button "View More" at bounding box center [264, 207] width 293 height 12
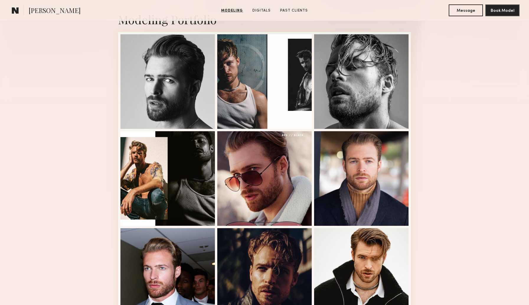
scroll to position [121, 0]
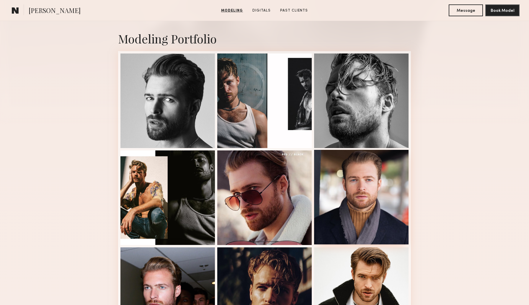
click at [384, 208] on div at bounding box center [361, 197] width 94 height 94
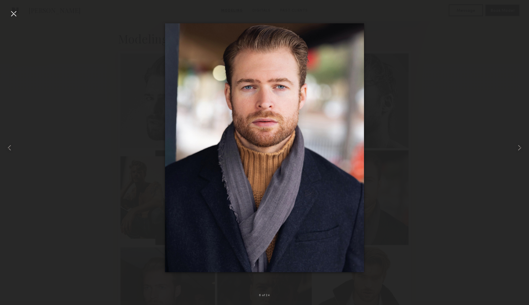
click at [16, 13] on div at bounding box center [13, 13] width 9 height 9
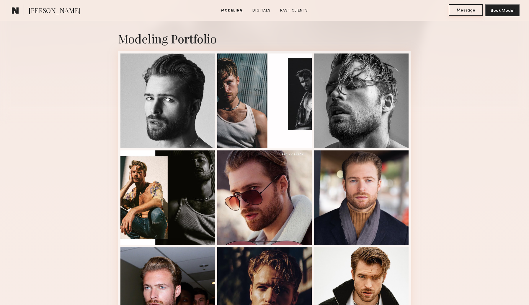
click at [458, 14] on button "Message" at bounding box center [466, 10] width 34 height 12
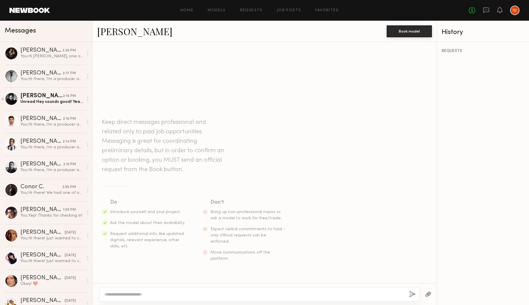
click at [139, 291] on textarea at bounding box center [255, 294] width 300 height 6
paste textarea "**********"
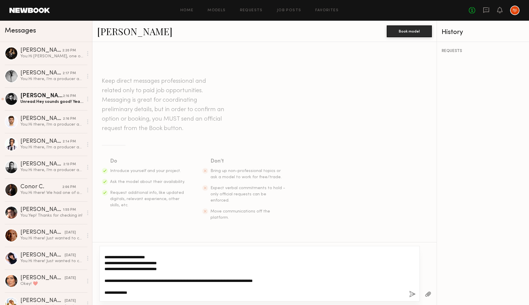
scroll to position [100, 0]
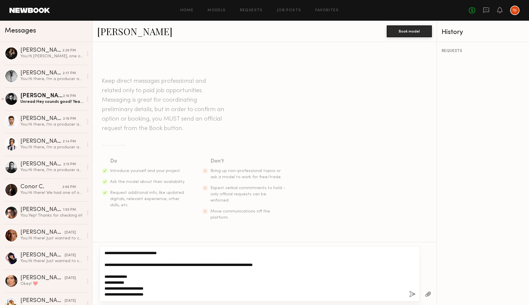
type textarea "**********"
click at [411, 293] on button "button" at bounding box center [412, 294] width 6 height 7
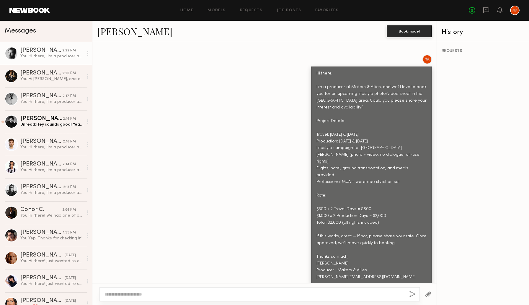
scroll to position [216, 0]
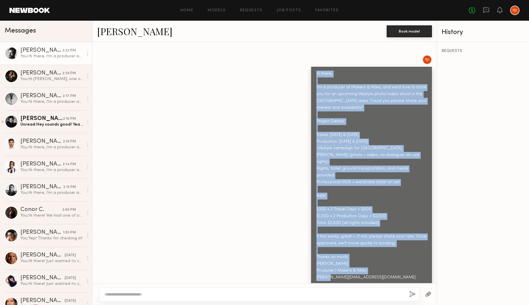
drag, startPoint x: 317, startPoint y: 61, endPoint x: 396, endPoint y: 259, distance: 213.2
click at [396, 259] on div "Keep direct messages professional and related only to paid job opportunities. M…" at bounding box center [264, 162] width 344 height 241
copy div "Hi there, I’m a producer at Makers & Allies, and we’d love to book you for an u…"
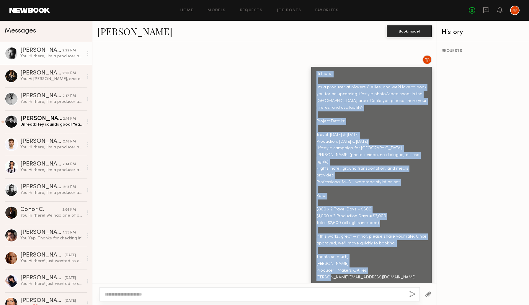
copy div "Hi there, I’m a producer at Makers & Allies, and we’d love to book you for an u…"
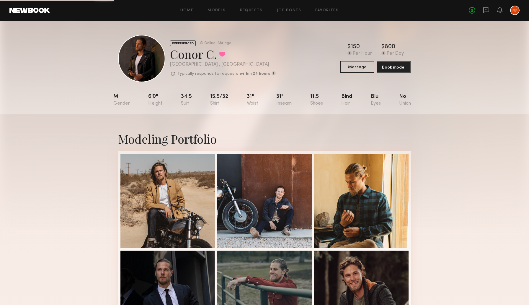
click at [350, 68] on button "Message" at bounding box center [357, 67] width 34 height 12
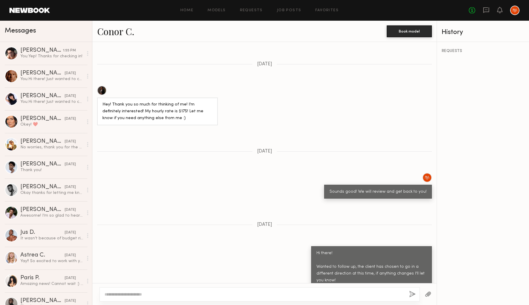
scroll to position [462, 0]
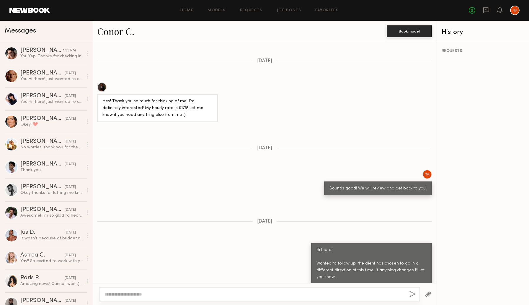
click at [260, 295] on textarea at bounding box center [255, 294] width 300 height 6
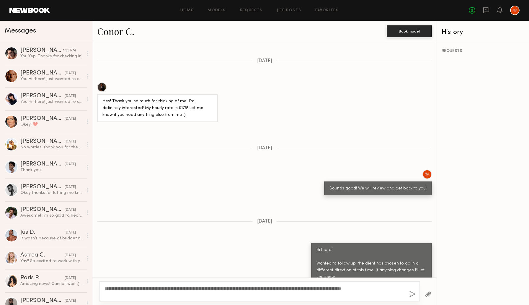
type textarea "**********"
click at [413, 292] on button "button" at bounding box center [412, 294] width 6 height 7
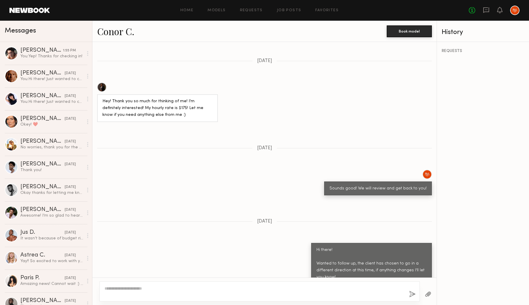
scroll to position [582, 0]
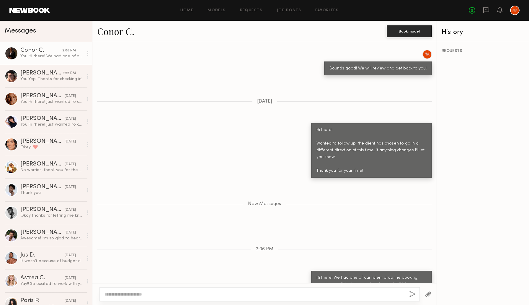
click at [123, 32] on link "Conor C." at bounding box center [115, 31] width 37 height 13
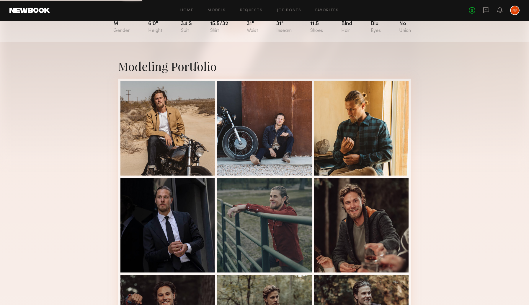
scroll to position [73, 0]
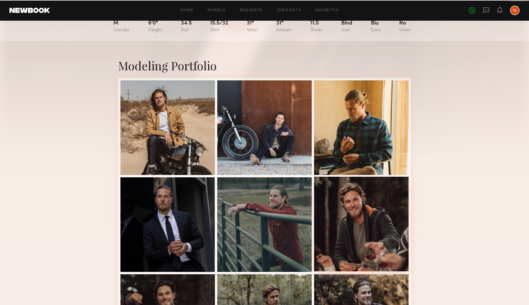
click at [348, 220] on div at bounding box center [361, 224] width 94 height 94
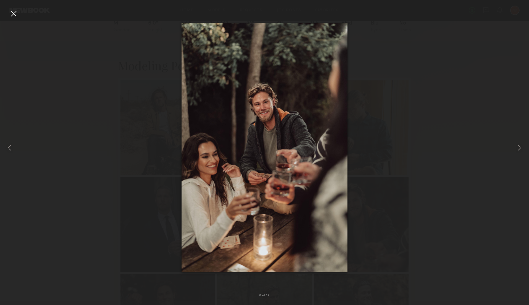
click at [14, 14] on div at bounding box center [13, 13] width 9 height 9
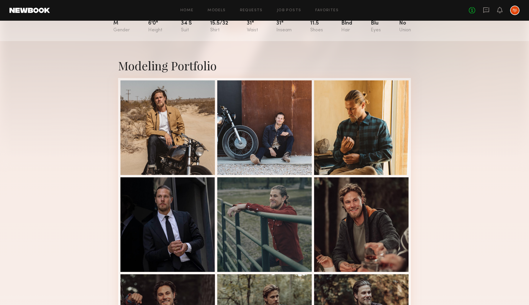
click at [64, 108] on div "Modeling Portfolio View More" at bounding box center [264, 271] width 529 height 460
click at [51, 138] on div "Modeling Portfolio View More" at bounding box center [264, 271] width 529 height 460
click at [68, 201] on div "Modeling Portfolio View More" at bounding box center [264, 271] width 529 height 460
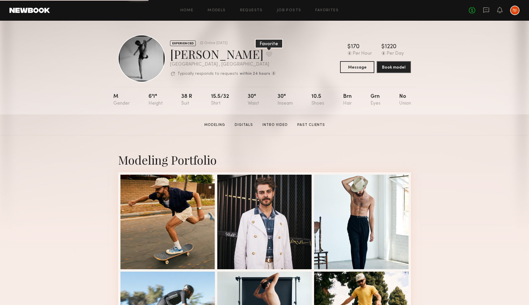
click at [266, 56] on button at bounding box center [269, 53] width 6 height 5
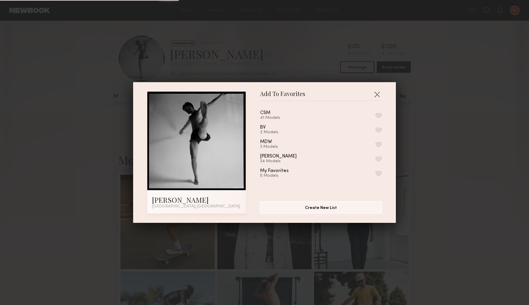
click at [343, 115] on div "CSM 41 Models" at bounding box center [321, 115] width 122 height 10
click at [379, 115] on button "button" at bounding box center [379, 115] width 6 height 5
click at [377, 92] on button "button" at bounding box center [376, 93] width 9 height 9
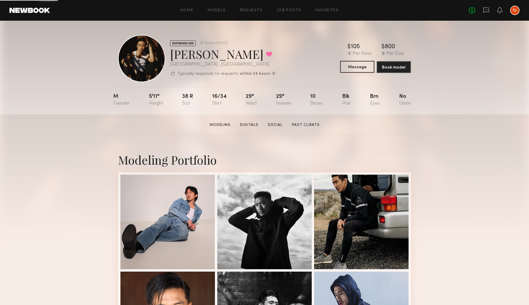
click at [354, 66] on button "Message" at bounding box center [357, 67] width 34 height 12
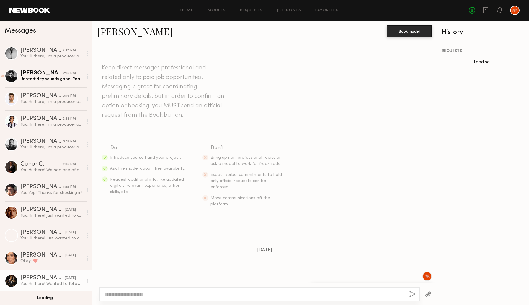
scroll to position [577, 0]
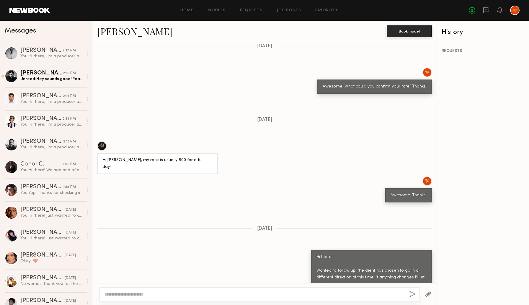
click at [258, 296] on textarea at bounding box center [255, 294] width 300 height 6
click at [243, 294] on textarea at bounding box center [255, 294] width 300 height 6
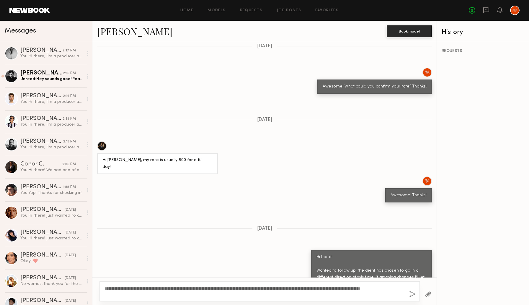
type textarea "**********"
click at [413, 292] on button "button" at bounding box center [412, 294] width 6 height 7
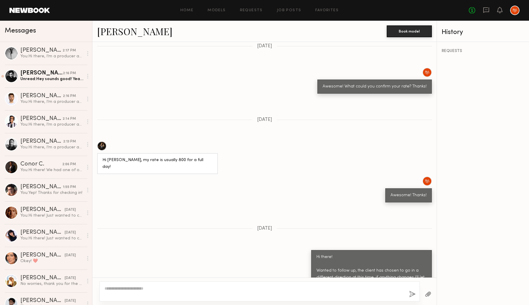
scroll to position [697, 0]
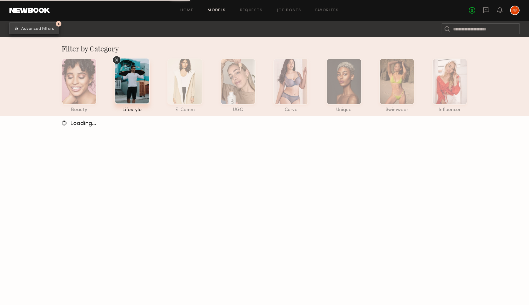
click at [43, 30] on span "Advanced Filters" at bounding box center [37, 29] width 33 height 4
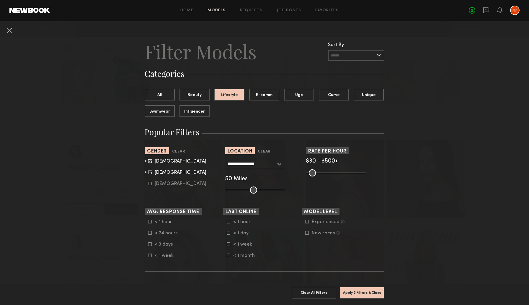
click at [151, 161] on icon at bounding box center [150, 161] width 4 height 4
type input "**"
click at [370, 289] on button "Apply 5 Filters & Close" at bounding box center [362, 292] width 45 height 12
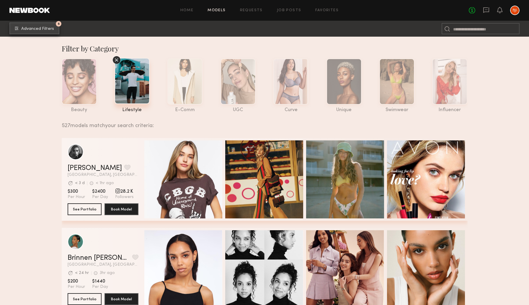
click at [38, 30] on span "Advanced Filters" at bounding box center [37, 29] width 33 height 4
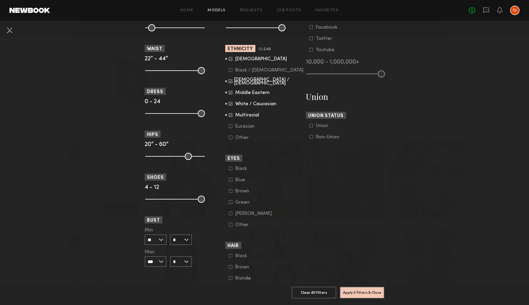
scroll to position [367, 0]
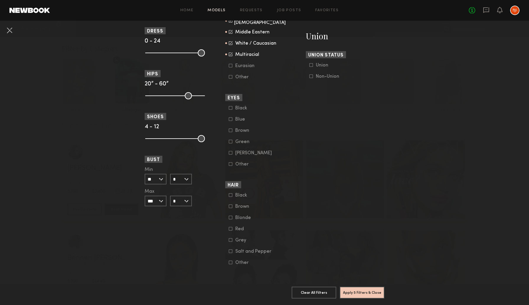
click at [230, 193] on icon at bounding box center [231, 195] width 4 height 4
click at [231, 207] on common-framework-checkbox "Brown" at bounding box center [266, 206] width 75 height 5
click at [230, 204] on icon at bounding box center [231, 206] width 4 height 4
click at [230, 227] on icon at bounding box center [231, 229] width 4 height 4
click at [372, 293] on button "Apply 6 Filters & Close" at bounding box center [362, 292] width 45 height 12
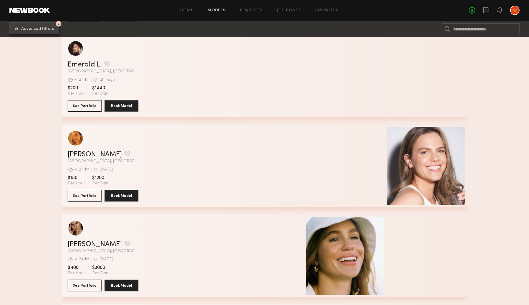
scroll to position [1449, 0]
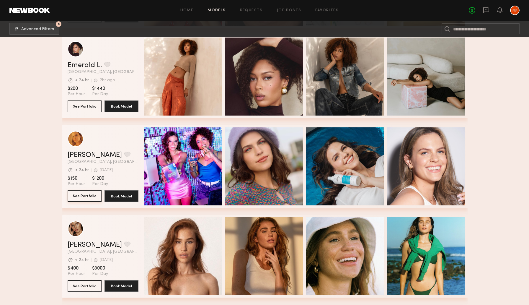
click at [83, 196] on button "See Portfolio" at bounding box center [85, 196] width 34 height 12
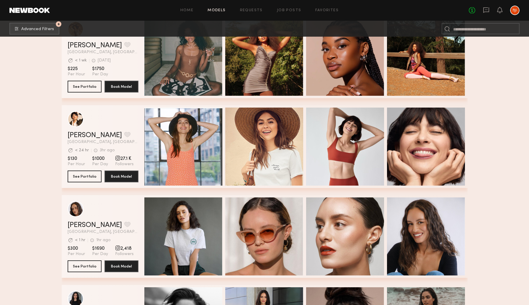
scroll to position [2455, 0]
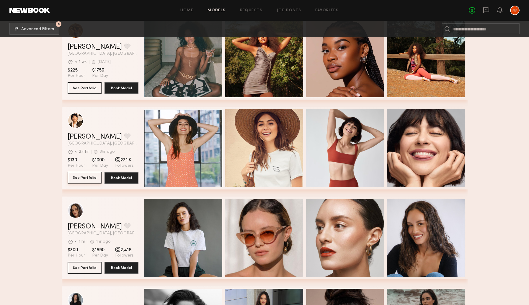
click at [84, 179] on button "See Portfolio" at bounding box center [85, 178] width 34 height 12
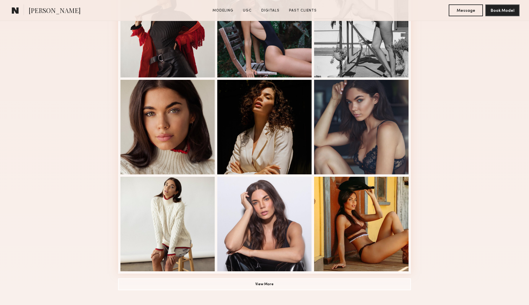
scroll to position [295, 0]
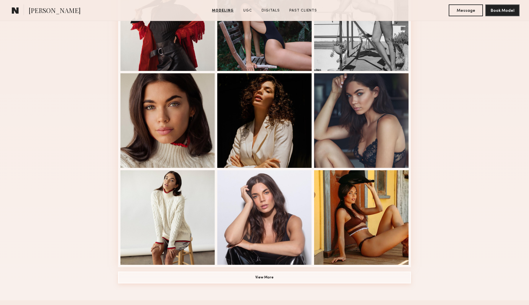
click at [250, 280] on button "View More" at bounding box center [264, 277] width 293 height 12
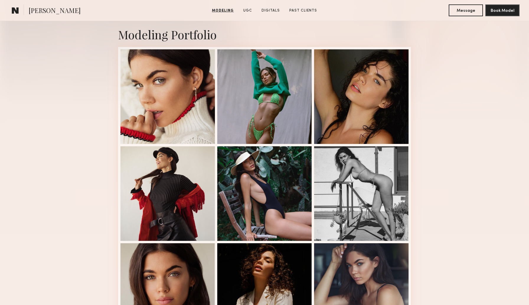
scroll to position [44, 0]
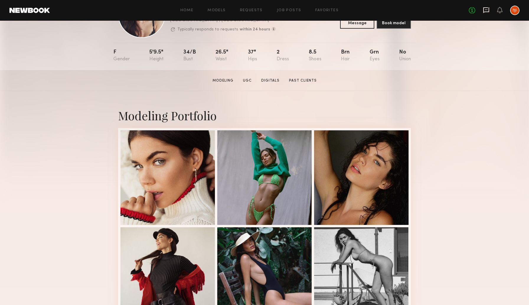
click at [487, 10] on icon at bounding box center [486, 10] width 6 height 6
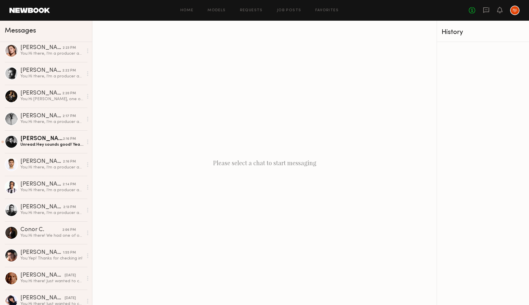
scroll to position [162, 0]
click at [49, 137] on div "[PERSON_NAME]" at bounding box center [41, 138] width 43 height 6
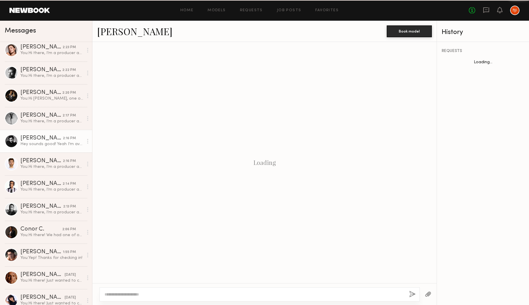
scroll to position [257, 0]
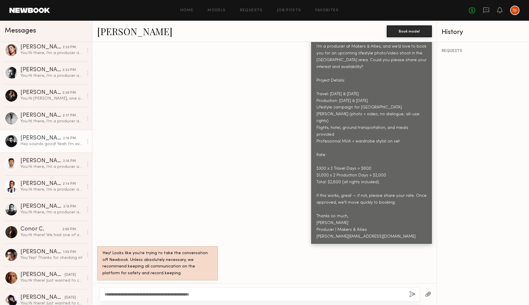
click at [201, 293] on textarea "**********" at bounding box center [255, 294] width 300 height 6
drag, startPoint x: 192, startPoint y: 294, endPoint x: 226, endPoint y: 298, distance: 34.6
click at [226, 298] on div "**********" at bounding box center [259, 294] width 320 height 14
click at [295, 293] on textarea "**********" at bounding box center [255, 294] width 300 height 6
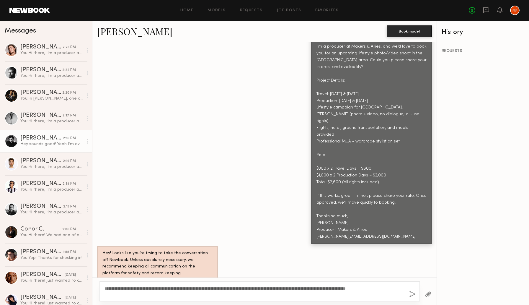
scroll to position [258, 0]
type textarea "**********"
click at [411, 294] on button "button" at bounding box center [412, 294] width 6 height 7
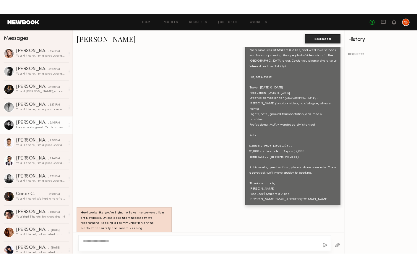
scroll to position [0, 0]
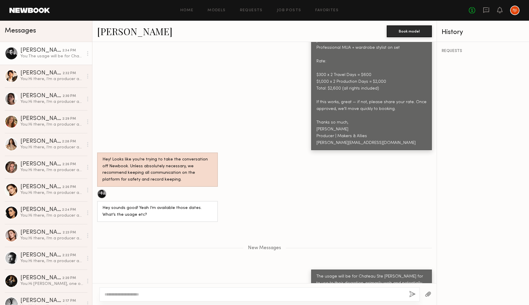
click at [107, 31] on link "[PERSON_NAME]" at bounding box center [134, 31] width 75 height 13
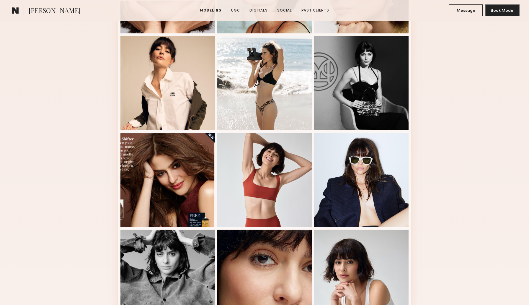
scroll to position [235, 0]
click at [260, 187] on div at bounding box center [264, 179] width 94 height 94
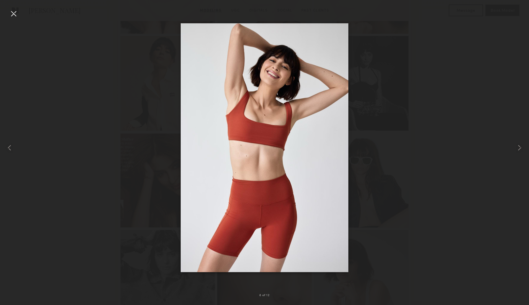
click at [14, 12] on div at bounding box center [13, 13] width 9 height 9
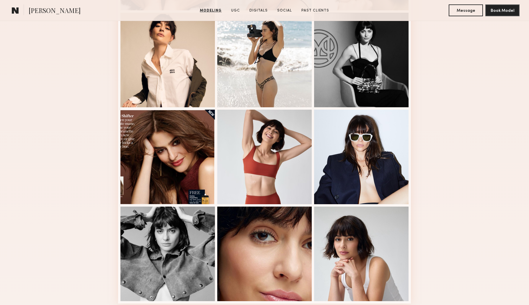
scroll to position [0, 0]
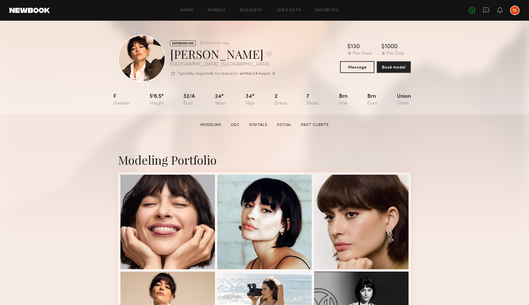
click at [355, 68] on button "Message" at bounding box center [357, 67] width 34 height 12
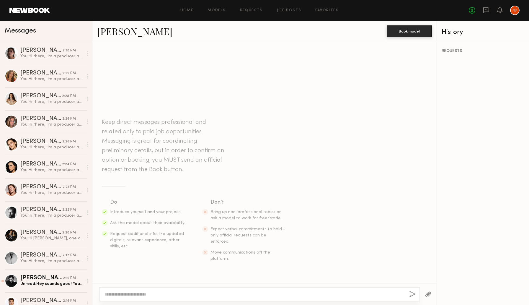
click at [204, 294] on textarea at bounding box center [255, 294] width 300 height 6
paste textarea "**********"
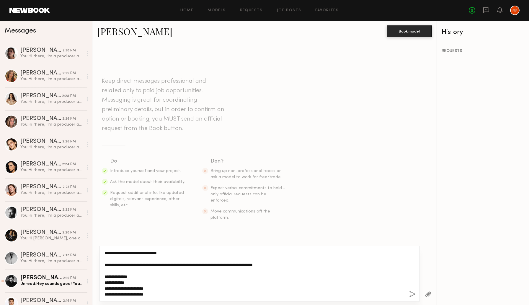
type textarea "**********"
click at [412, 294] on button "button" at bounding box center [412, 294] width 6 height 7
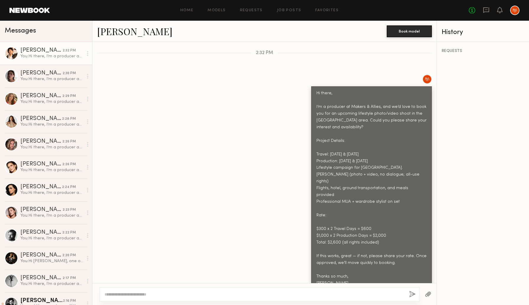
scroll to position [234, 0]
